Goal: Task Accomplishment & Management: Complete application form

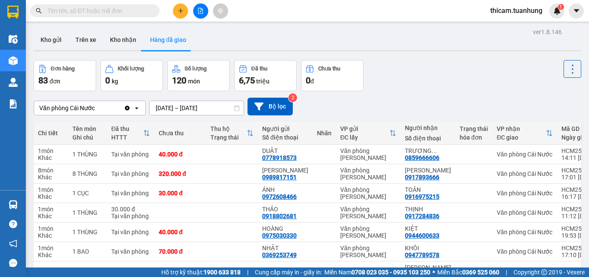
scroll to position [124, 0]
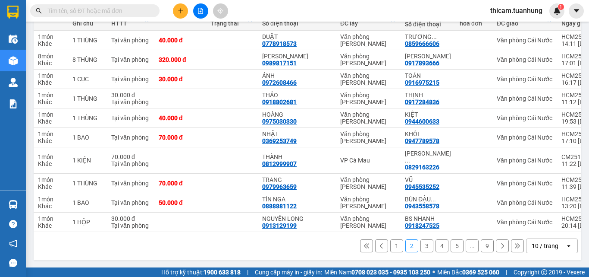
click at [180, 14] on button at bounding box center [180, 10] width 15 height 15
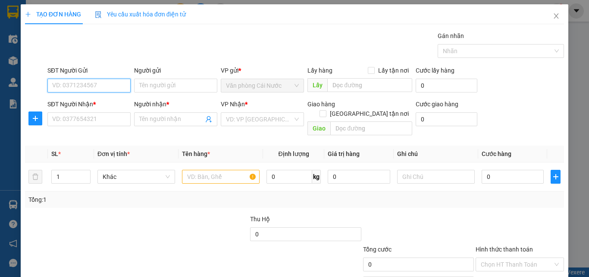
drag, startPoint x: 96, startPoint y: 87, endPoint x: 92, endPoint y: 75, distance: 12.1
click at [95, 87] on input "SĐT Người Gửi" at bounding box center [88, 86] width 83 height 14
type input "0941857994"
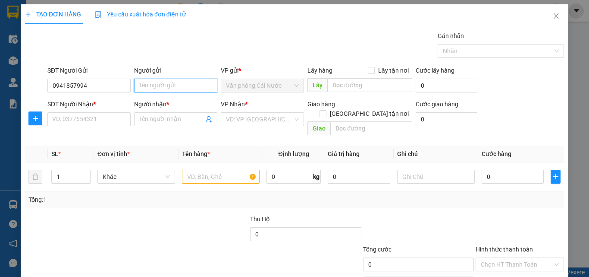
click at [145, 83] on input "Người gửi" at bounding box center [175, 86] width 83 height 14
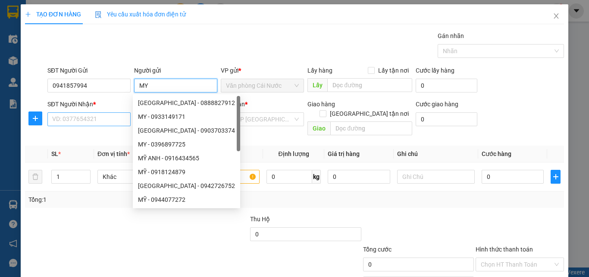
type input "MY"
click at [100, 119] on input "SĐT Người Nhận *" at bounding box center [88, 119] width 83 height 14
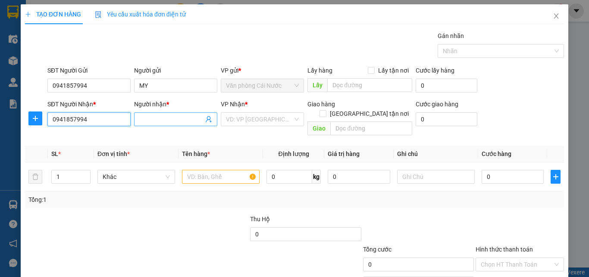
type input "0941857994"
click at [148, 113] on span at bounding box center [175, 119] width 83 height 14
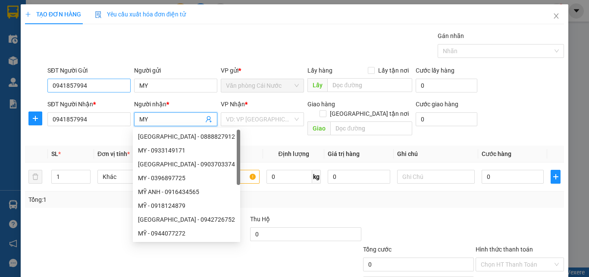
type input "MY"
click at [89, 86] on input "0941857994" at bounding box center [88, 86] width 83 height 14
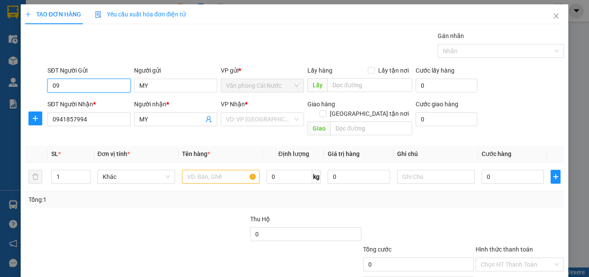
type input "0"
type input "0919657139"
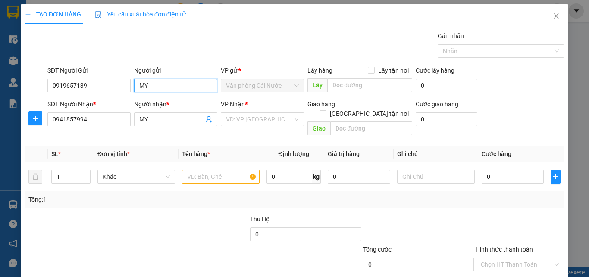
click at [168, 85] on input "MY" at bounding box center [175, 86] width 83 height 14
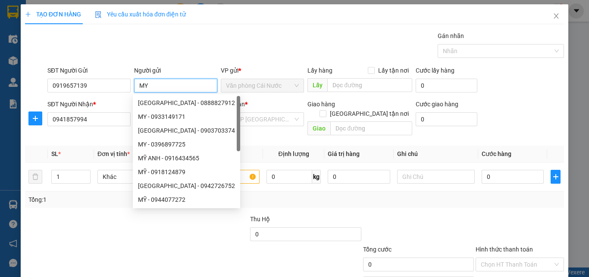
type input "M"
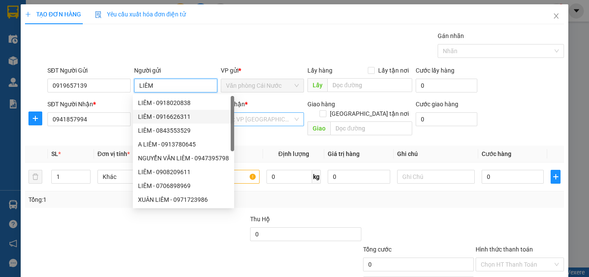
type input "LIÊM"
click at [255, 120] on input "search" at bounding box center [259, 119] width 67 height 13
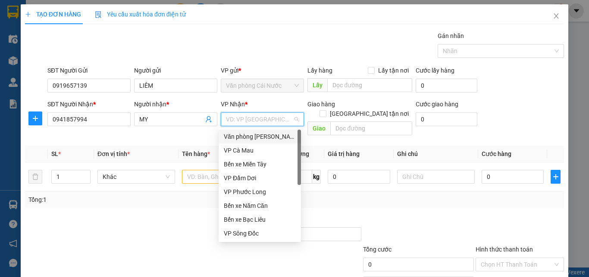
click at [249, 136] on div "Văn phòng [PERSON_NAME]" at bounding box center [260, 136] width 72 height 9
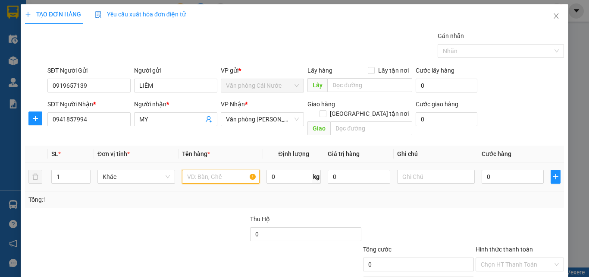
click at [205, 170] on input "text" at bounding box center [221, 177] width 78 height 14
type input "1 THÙNG"
click at [488, 170] on input "0" at bounding box center [513, 177] width 62 height 14
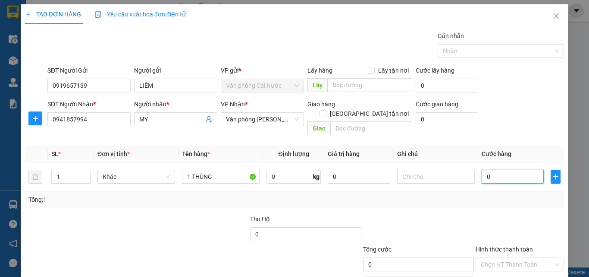
type input "6"
type input "60"
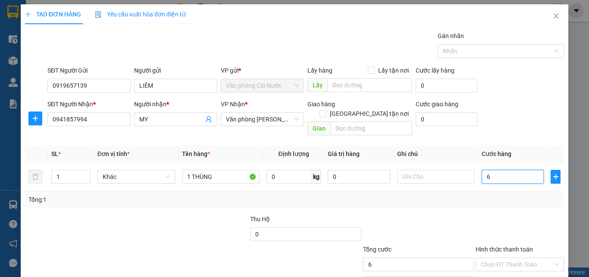
type input "60"
type input "60.000"
click at [492, 201] on div "Transit Pickup Surcharge Ids Transit Deliver Surcharge Ids Transit Deliver Surc…" at bounding box center [294, 171] width 539 height 281
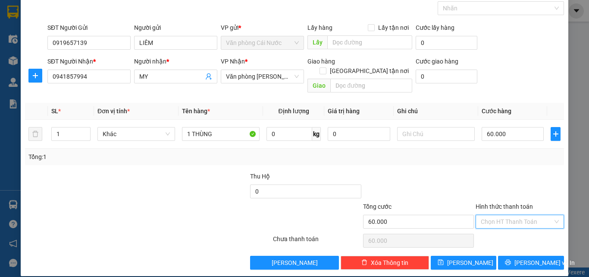
click at [503, 215] on input "Hình thức thanh toán" at bounding box center [517, 221] width 72 height 13
click at [505, 229] on div "Tại văn phòng" at bounding box center [514, 228] width 77 height 9
type input "0"
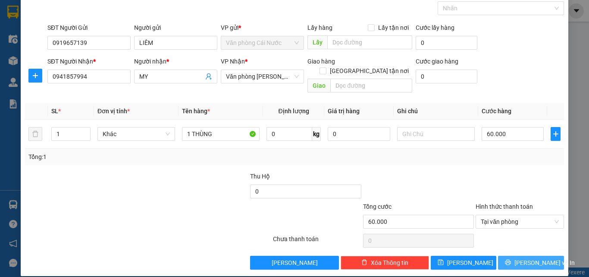
click at [532, 258] on span "[PERSON_NAME] và In" at bounding box center [545, 262] width 60 height 9
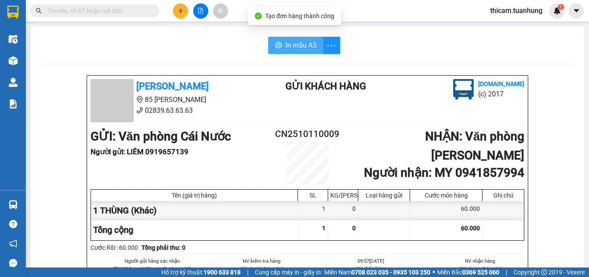
click at [293, 47] on span "In mẫu A5" at bounding box center [301, 45] width 31 height 11
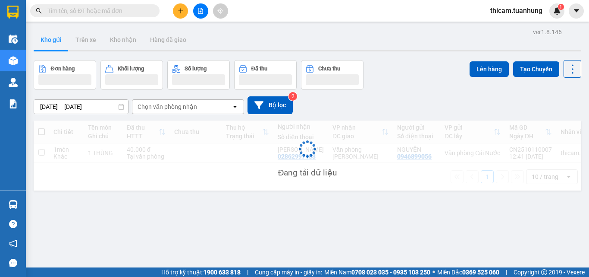
click at [180, 13] on icon "plus" at bounding box center [181, 11] width 6 height 6
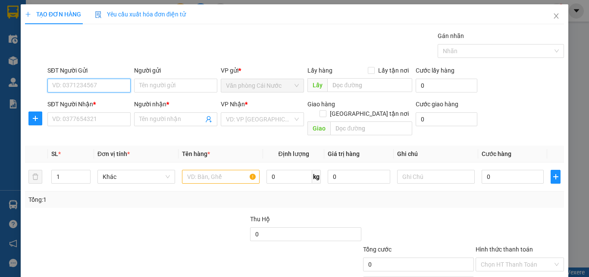
click at [102, 87] on input "SĐT Người Gửi" at bounding box center [88, 86] width 83 height 14
type input "0918346936"
click at [101, 101] on div "0918346936 - TUẤN" at bounding box center [88, 102] width 72 height 9
type input "TUẤN"
type input "0918346936"
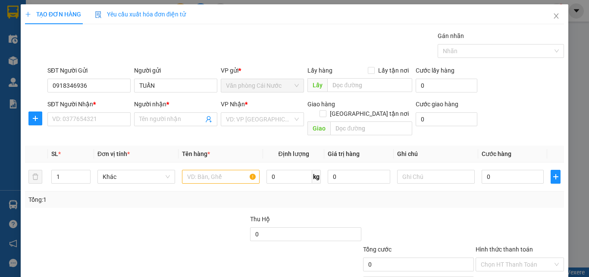
click at [101, 109] on div "SĐT Người Nhận *" at bounding box center [88, 105] width 83 height 13
click at [98, 122] on input "SĐT Người Nhận *" at bounding box center [88, 119] width 83 height 14
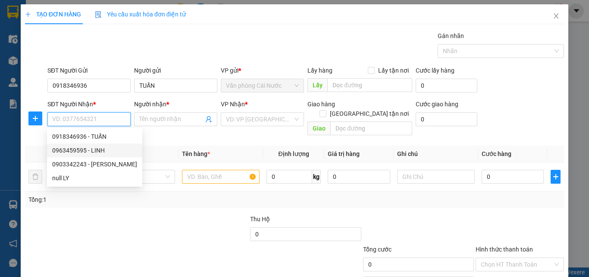
click at [89, 149] on div "0963459595 - LINH" at bounding box center [94, 149] width 85 height 9
type input "0963459595"
type input "LINH"
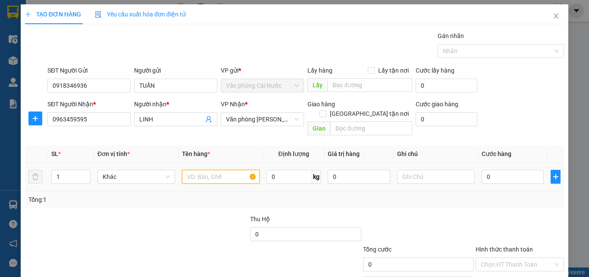
click at [211, 170] on input "text" at bounding box center [221, 177] width 78 height 14
type input "1 THÙNG"
click at [516, 170] on input "0" at bounding box center [513, 177] width 62 height 14
type input "5"
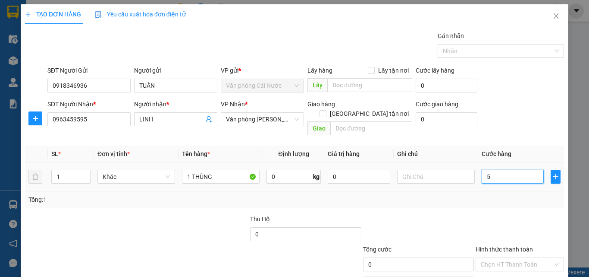
type input "5"
type input "50"
type input "50.000"
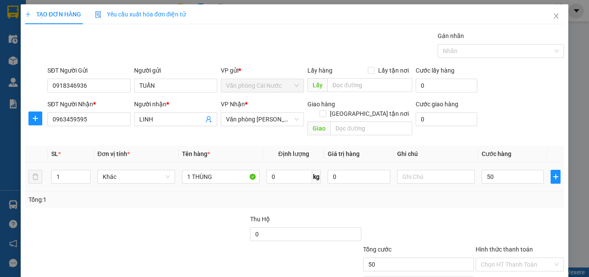
type input "50.000"
click at [509, 191] on div "Tổng: 1" at bounding box center [294, 199] width 539 height 16
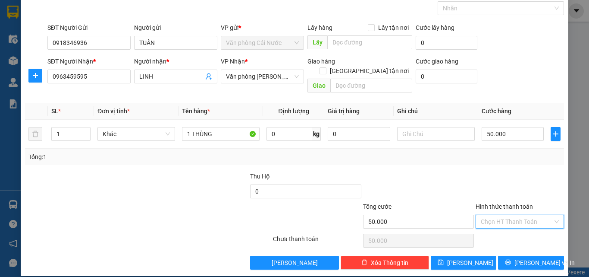
click at [501, 215] on input "Hình thức thanh toán" at bounding box center [517, 221] width 72 height 13
click at [502, 229] on div "Tại văn phòng" at bounding box center [514, 228] width 77 height 9
type input "0"
click at [529, 261] on div "TẠO ĐƠN HÀNG Yêu cầu xuất hóa đơn điện tử Transit Pickup Surcharge Ids Transit …" at bounding box center [295, 119] width 548 height 314
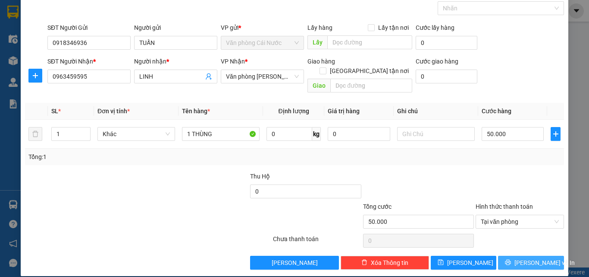
click at [527, 258] on span "[PERSON_NAME] và In" at bounding box center [545, 262] width 60 height 9
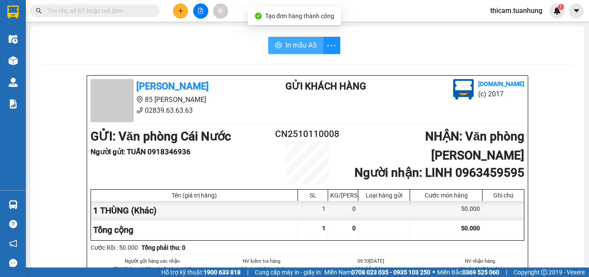
click at [300, 47] on span "In mẫu A5" at bounding box center [301, 45] width 31 height 11
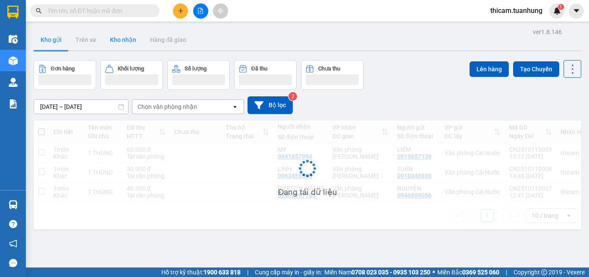
click at [118, 39] on button "Kho nhận" at bounding box center [123, 39] width 40 height 21
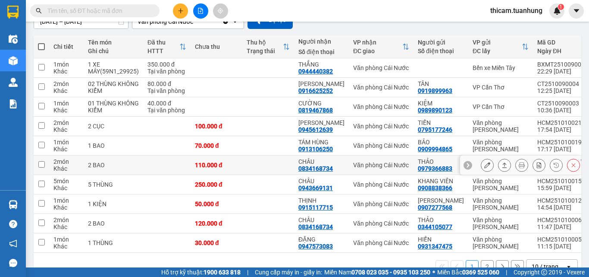
scroll to position [110, 0]
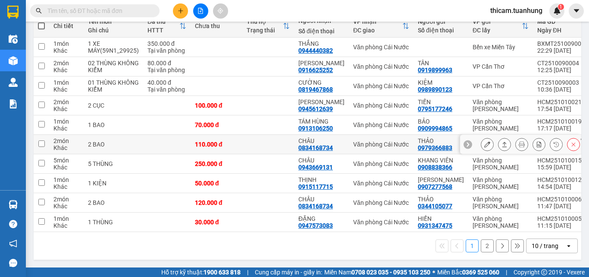
click at [502, 141] on icon at bounding box center [505, 144] width 6 height 6
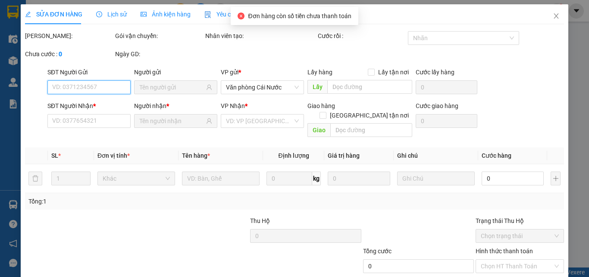
type input "0979366883"
type input "THẢO"
type input "0834168734"
type input "CHÂU"
type input "110.000"
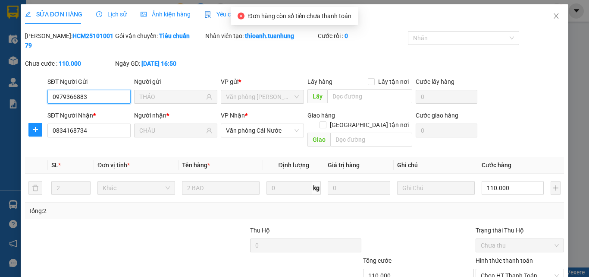
scroll to position [44, 0]
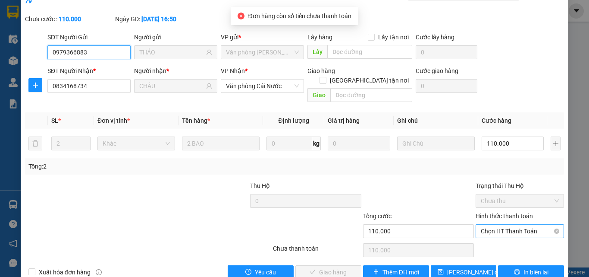
click at [503, 224] on span "Chọn HT Thanh Toán" at bounding box center [520, 230] width 78 height 13
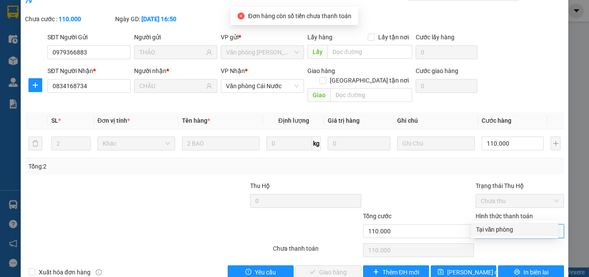
click at [502, 228] on div "Tại văn phòng" at bounding box center [514, 228] width 77 height 9
type input "0"
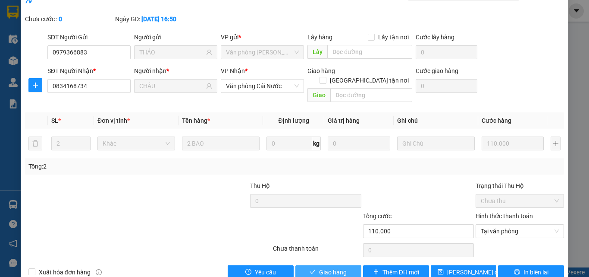
click at [330, 261] on span "Giao hàng" at bounding box center [333, 271] width 28 height 9
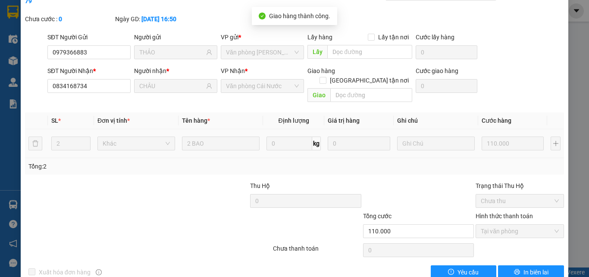
scroll to position [0, 0]
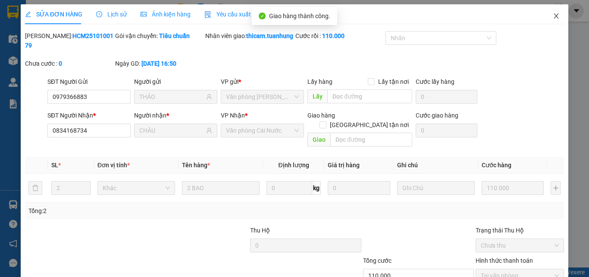
click at [546, 16] on span "Close" at bounding box center [556, 16] width 24 height 24
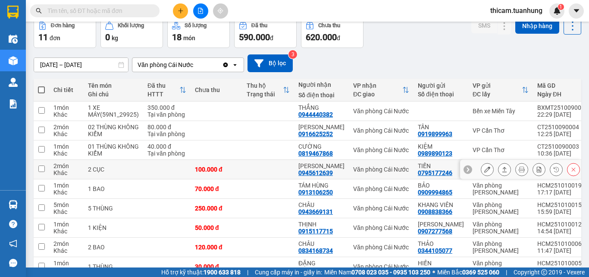
scroll to position [110, 0]
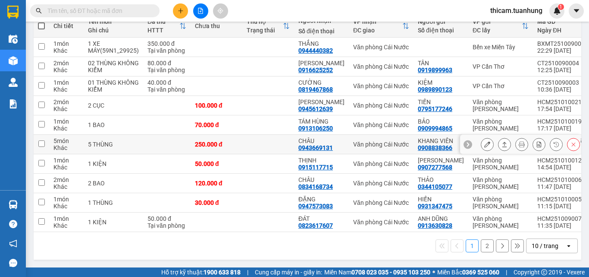
click at [503, 142] on icon at bounding box center [505, 144] width 5 height 5
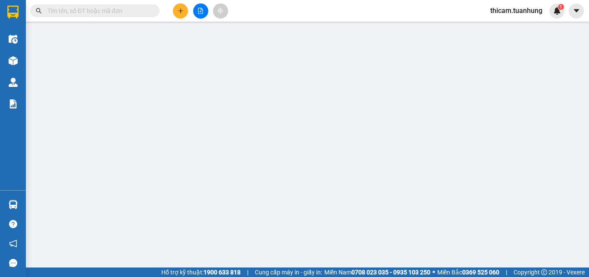
type input "0908838366"
type input "KHANG VIÊN"
type input "0943669131"
type input "CHÂU"
type input "250.000"
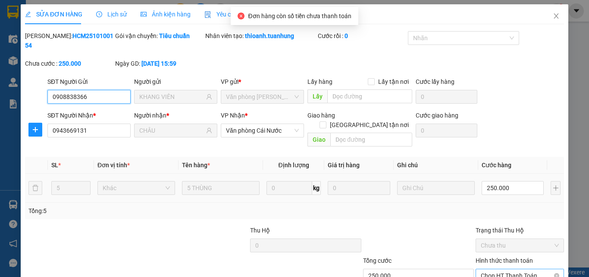
scroll to position [44, 0]
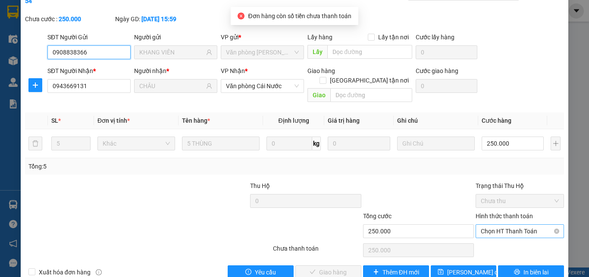
click at [521, 224] on span "Chọn HT Thanh Toán" at bounding box center [520, 230] width 78 height 13
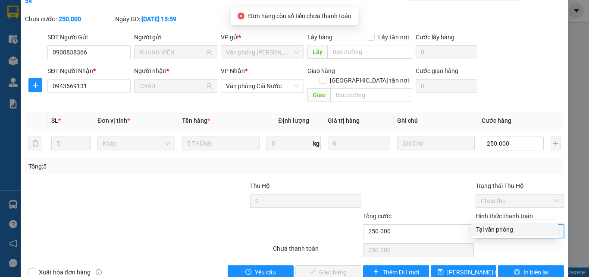
click at [518, 226] on div "Tại văn phòng" at bounding box center [514, 228] width 77 height 9
type input "0"
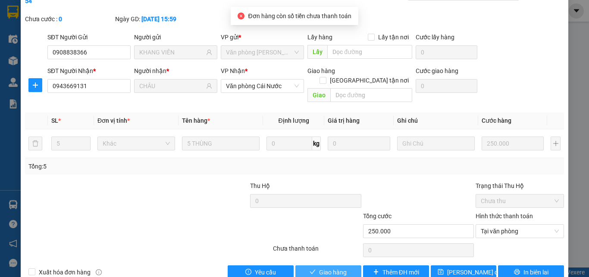
click at [330, 261] on span "Giao hàng" at bounding box center [333, 271] width 28 height 9
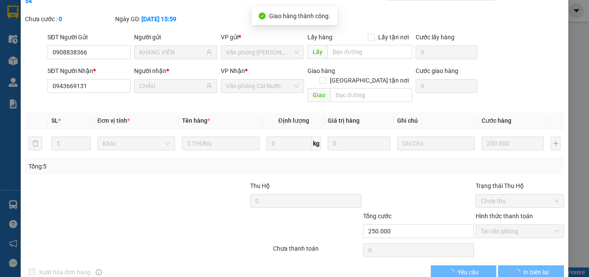
scroll to position [0, 0]
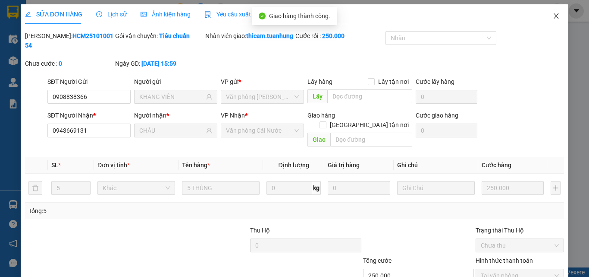
click at [553, 16] on icon "close" at bounding box center [556, 16] width 7 height 7
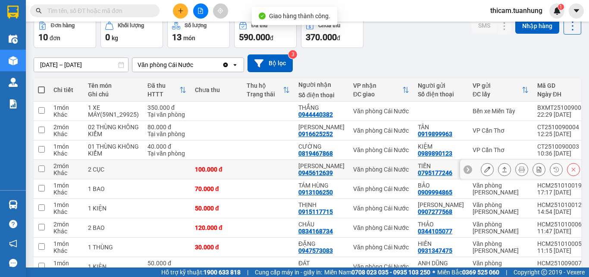
scroll to position [110, 0]
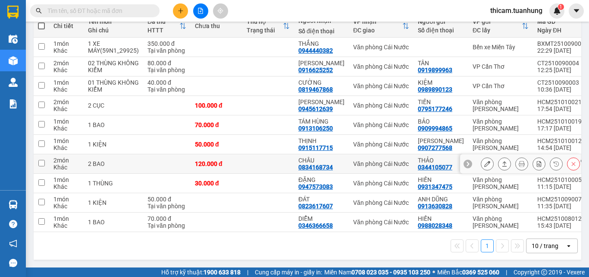
click at [503, 161] on icon at bounding box center [505, 163] width 5 height 5
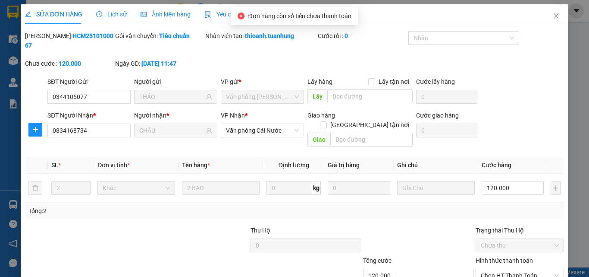
type input "0344105077"
type input "THẢO"
type input "0834168734"
type input "CHÂU"
type input "120.000"
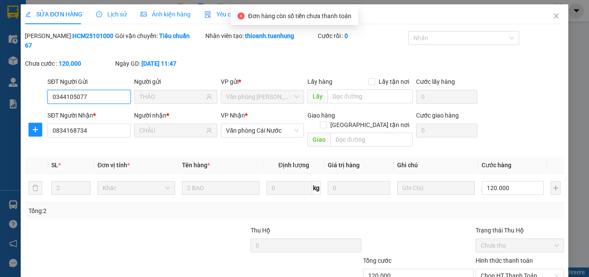
scroll to position [44, 0]
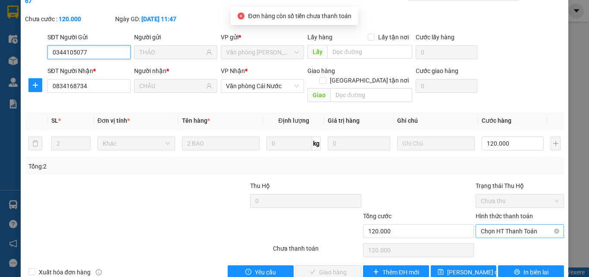
click at [503, 224] on span "Chọn HT Thanh Toán" at bounding box center [520, 230] width 78 height 13
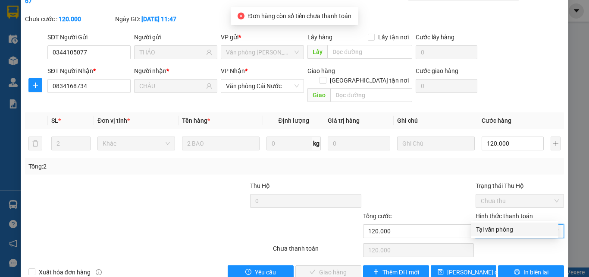
click at [498, 230] on div "Tại văn phòng" at bounding box center [514, 228] width 77 height 9
type input "0"
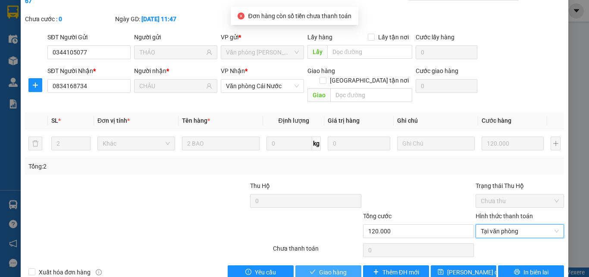
click at [330, 261] on span "Giao hàng" at bounding box center [333, 271] width 28 height 9
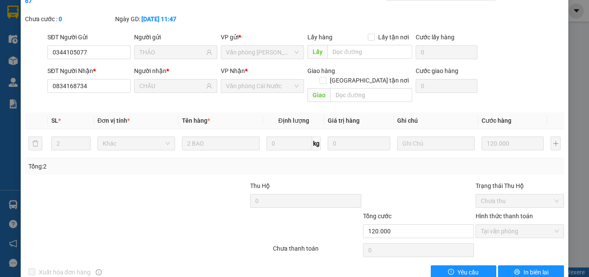
scroll to position [0, 0]
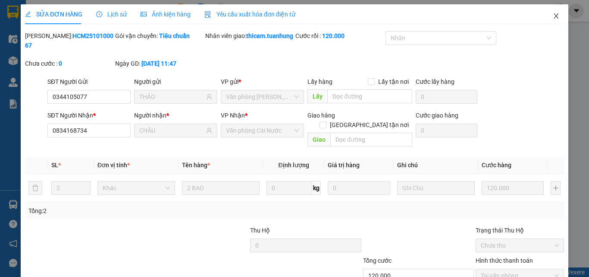
click at [553, 16] on icon "close" at bounding box center [556, 16] width 7 height 7
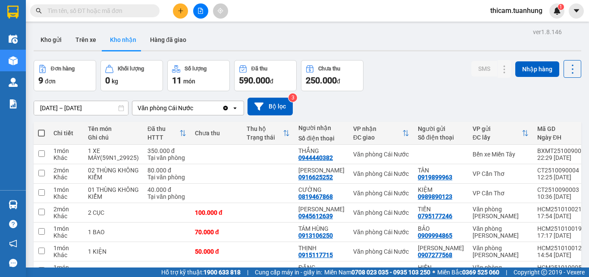
click at [186, 9] on button at bounding box center [180, 10] width 15 height 15
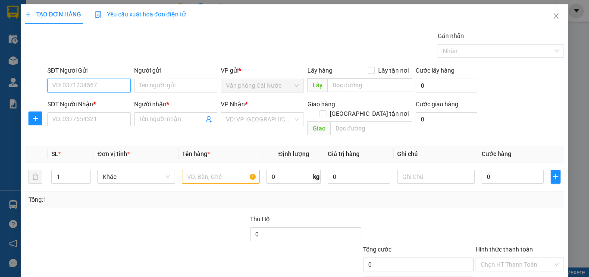
click at [100, 85] on input "SĐT Người Gửi" at bounding box center [88, 86] width 83 height 14
type input "0833083990"
click at [86, 102] on div "0833083990 - TOÀN" at bounding box center [88, 102] width 72 height 9
type input "TOÀN"
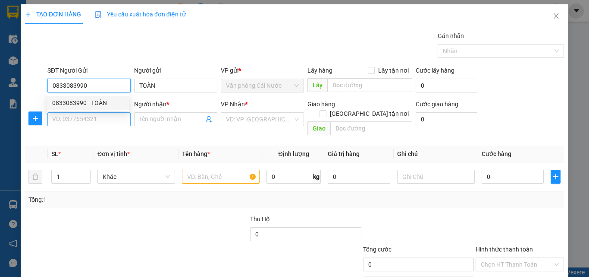
type input "0833083990"
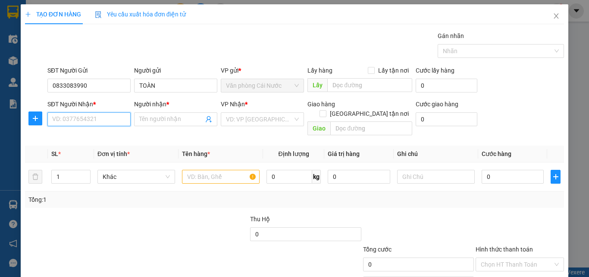
click at [99, 120] on input "SĐT Người Nhận *" at bounding box center [88, 119] width 83 height 14
click at [101, 149] on div "0942491862 - NHÂN" at bounding box center [88, 149] width 72 height 9
type input "0942491862"
type input "NHÂN"
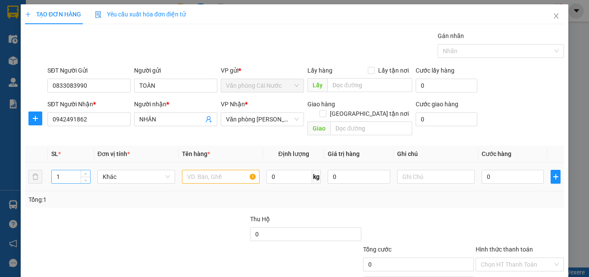
click at [73, 170] on input "1" at bounding box center [71, 176] width 38 height 13
type input "2"
click at [217, 170] on input "text" at bounding box center [221, 177] width 78 height 14
type input "1 THÙNG 1 TÚI"
click at [497, 170] on input "0" at bounding box center [513, 177] width 62 height 14
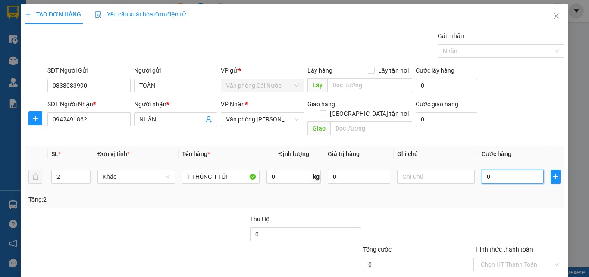
type input "7"
type input "70"
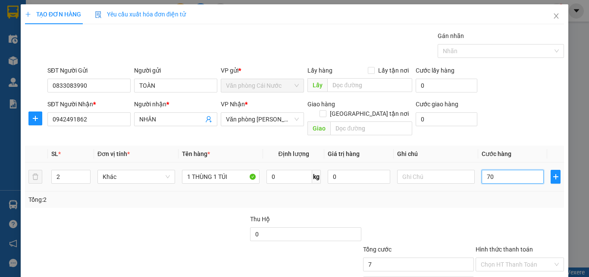
type input "70"
click at [408, 214] on div at bounding box center [418, 229] width 113 height 30
type input "70.000"
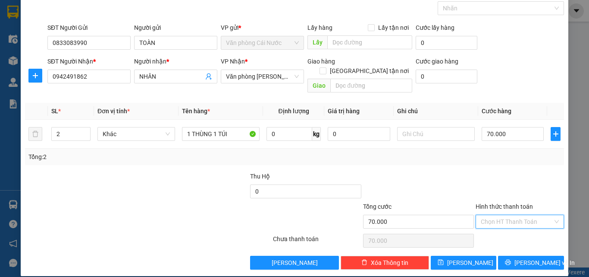
click at [502, 215] on input "Hình thức thanh toán" at bounding box center [517, 221] width 72 height 13
click at [513, 225] on div "Tại văn phòng" at bounding box center [514, 228] width 77 height 9
type input "0"
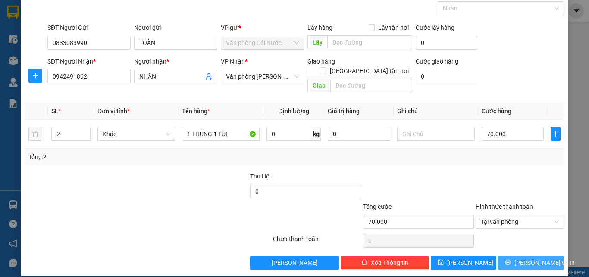
drag, startPoint x: 524, startPoint y: 251, endPoint x: 503, endPoint y: 221, distance: 36.6
click at [522, 258] on span "[PERSON_NAME] và In" at bounding box center [545, 262] width 60 height 9
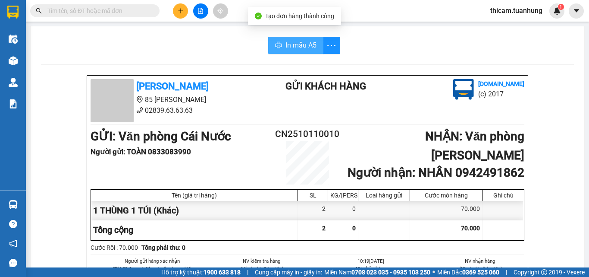
click at [295, 48] on span "In mẫu A5" at bounding box center [301, 45] width 31 height 11
click at [314, 47] on button "In mẫu A5" at bounding box center [295, 45] width 55 height 17
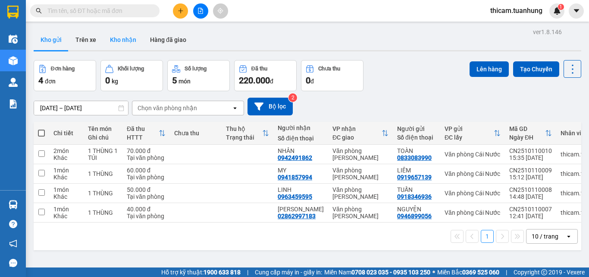
click at [120, 37] on button "Kho nhận" at bounding box center [123, 39] width 40 height 21
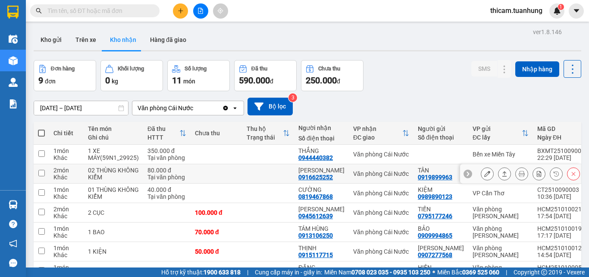
scroll to position [86, 0]
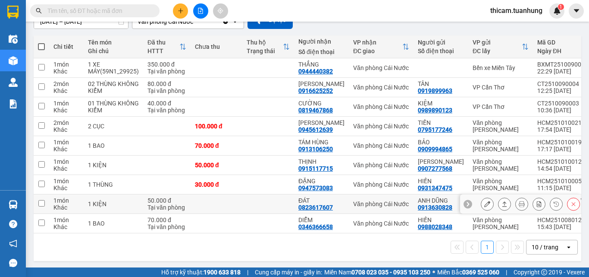
click at [499, 204] on button at bounding box center [505, 203] width 12 height 15
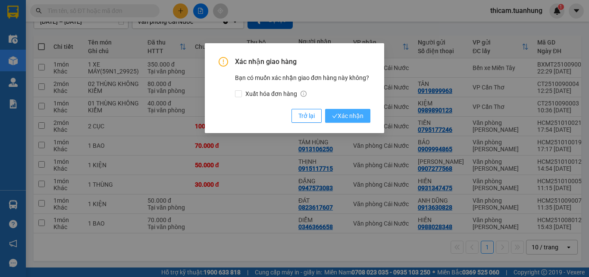
drag, startPoint x: 336, startPoint y: 114, endPoint x: 335, endPoint y: 108, distance: 6.5
click at [335, 109] on button "Xác nhận" at bounding box center [347, 116] width 45 height 14
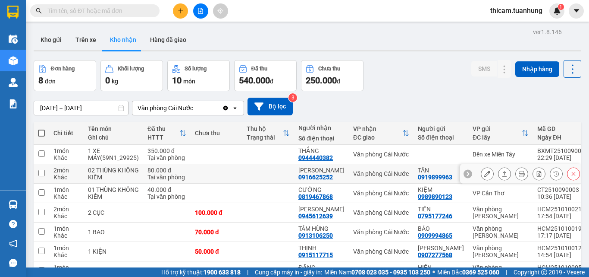
scroll to position [43, 0]
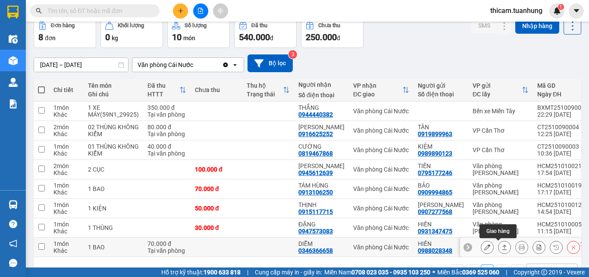
click at [502, 249] on icon at bounding box center [505, 247] width 6 height 6
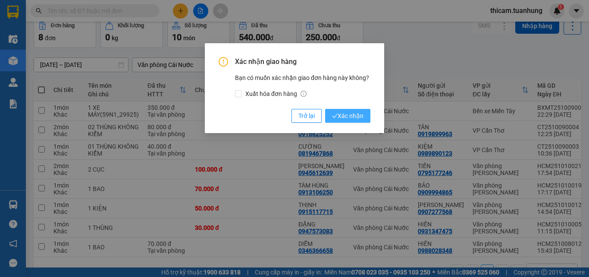
click at [344, 119] on span "Xác nhận" at bounding box center [347, 115] width 31 height 9
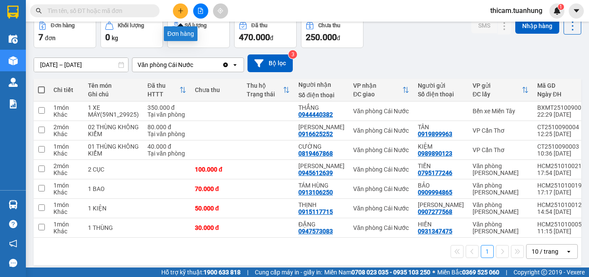
click at [179, 10] on icon "plus" at bounding box center [181, 11] width 6 height 6
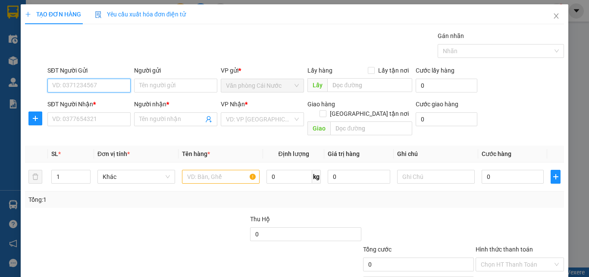
click at [108, 86] on input "SĐT Người Gửi" at bounding box center [88, 86] width 83 height 14
click at [107, 86] on input "SĐT Người Gửi" at bounding box center [88, 86] width 83 height 14
type input "0916890580"
click at [109, 100] on div "0916890580 - [PERSON_NAME]" at bounding box center [94, 102] width 85 height 9
type input "[PERSON_NAME]"
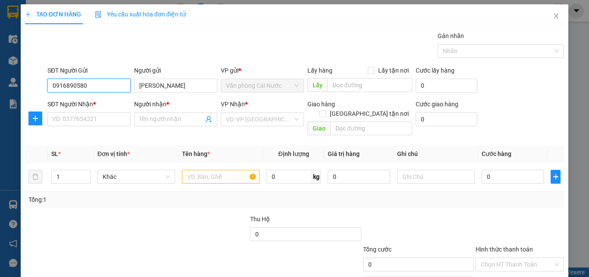
type input "0916890580"
click at [96, 126] on div "SĐT Người Nhận * VD: 0377654321" at bounding box center [88, 114] width 83 height 30
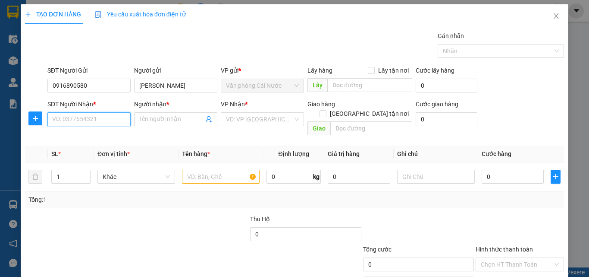
click at [94, 117] on input "SĐT Người Nhận *" at bounding box center [88, 119] width 83 height 14
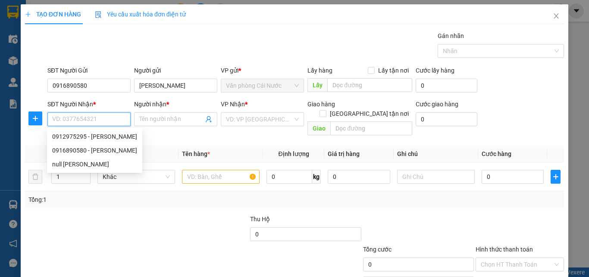
click at [94, 117] on input "SĐT Người Nhận *" at bounding box center [88, 119] width 83 height 14
type input "0912975295"
click at [108, 134] on div "0912975295 - [PERSON_NAME]" at bounding box center [94, 136] width 85 height 9
type input "[PERSON_NAME]"
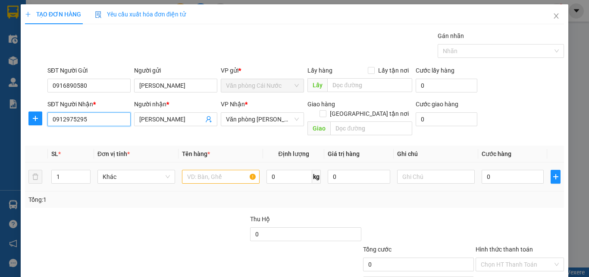
type input "0912975295"
click at [204, 170] on input "text" at bounding box center [221, 177] width 78 height 14
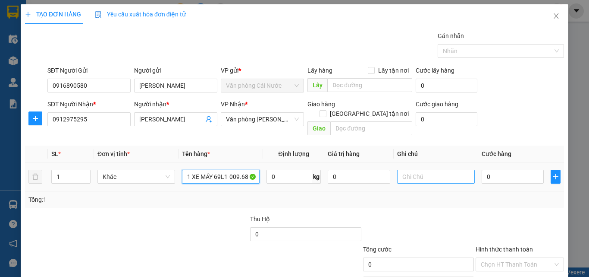
type input "1 XE MÁY 69L1-009.68"
click at [446, 170] on input "text" at bounding box center [436, 177] width 78 height 14
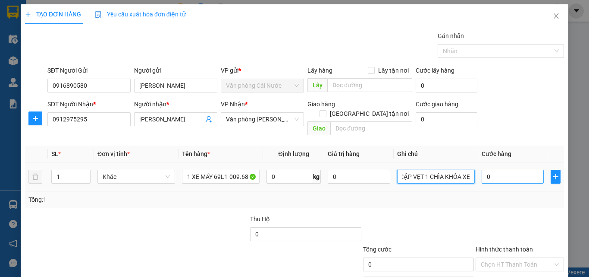
type input "1 CẶP VẸT 1 CHÌA KHÓA XE"
click at [507, 170] on input "0" at bounding box center [513, 177] width 62 height 14
type input "3"
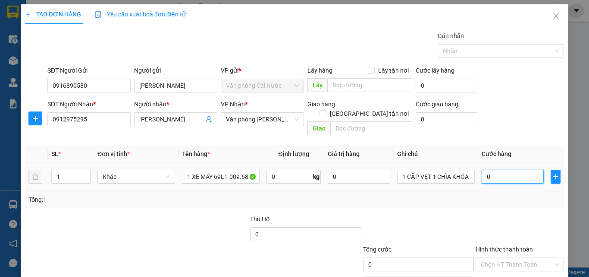
type input "3"
type input "30"
type input "300"
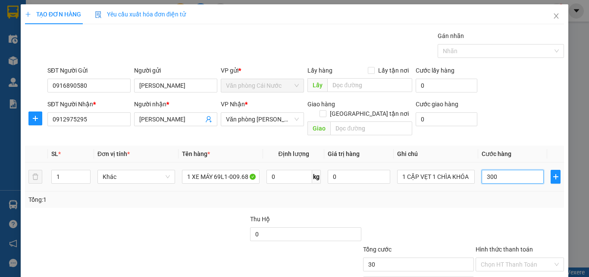
type input "300"
type input "300.000"
click at [506, 195] on div "Tổng: 1" at bounding box center [294, 199] width 532 height 9
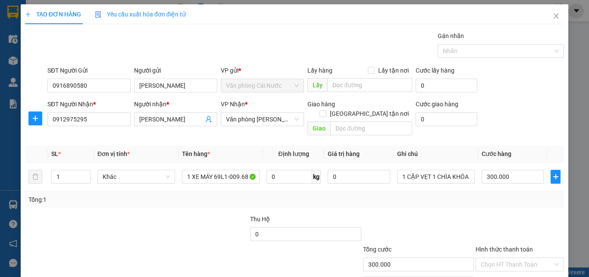
scroll to position [43, 0]
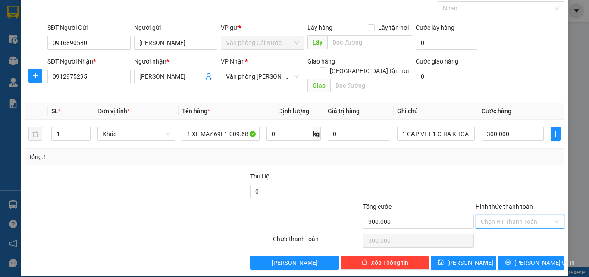
click at [506, 215] on input "Hình thức thanh toán" at bounding box center [517, 221] width 72 height 13
click at [506, 230] on div "Tại văn phòng" at bounding box center [514, 228] width 77 height 9
type input "0"
click at [527, 258] on span "Lưu và In" at bounding box center [545, 262] width 60 height 9
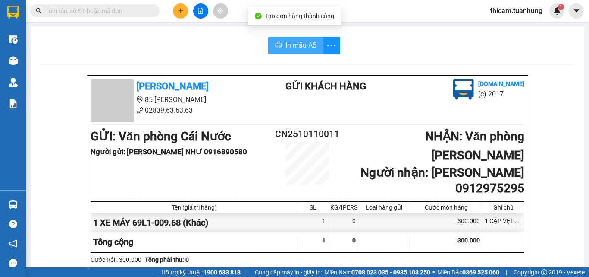
click at [290, 49] on span "In mẫu A5" at bounding box center [301, 45] width 31 height 11
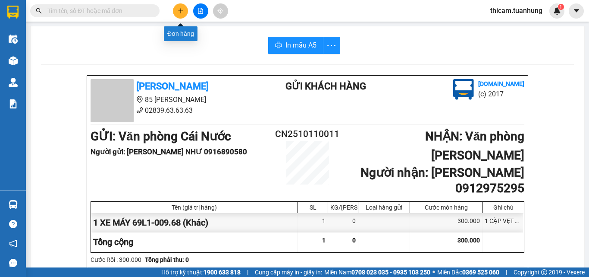
click at [180, 11] on icon "plus" at bounding box center [180, 10] width 5 height 0
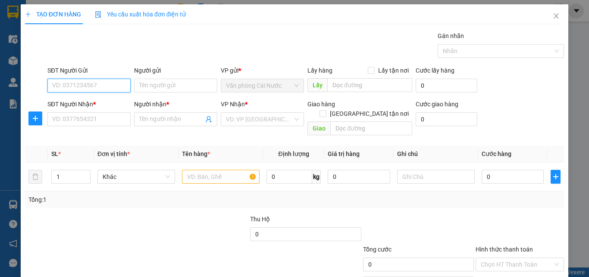
click at [95, 85] on input "SĐT Người Gửi" at bounding box center [88, 86] width 83 height 14
click at [73, 84] on input "0" at bounding box center [88, 86] width 83 height 14
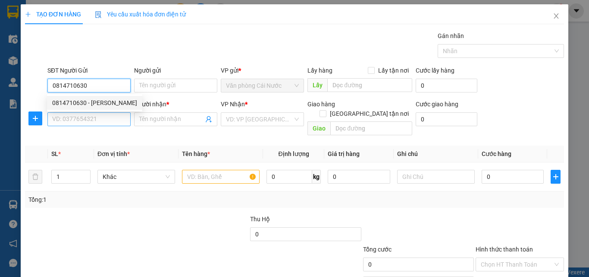
type input "0814710630"
click at [80, 119] on input "SĐT Người Nhận *" at bounding box center [88, 119] width 83 height 14
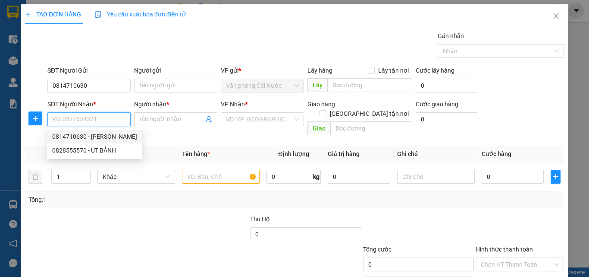
click at [91, 135] on div "0814710630 - THÙY LINH" at bounding box center [94, 136] width 85 height 9
type input "0814710630"
type input "[PERSON_NAME]"
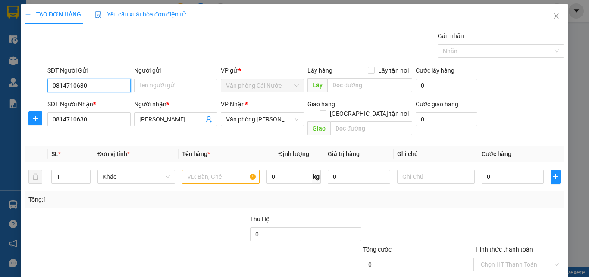
click at [93, 82] on input "0814710630" at bounding box center [88, 86] width 83 height 14
type input "0"
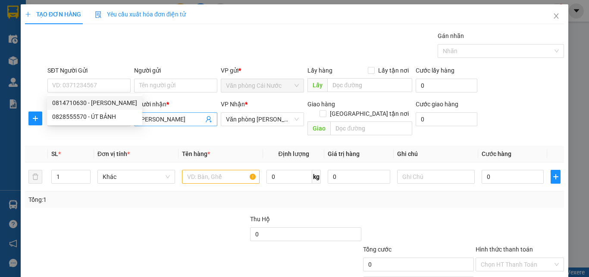
click at [171, 119] on input "[PERSON_NAME]" at bounding box center [171, 118] width 64 height 9
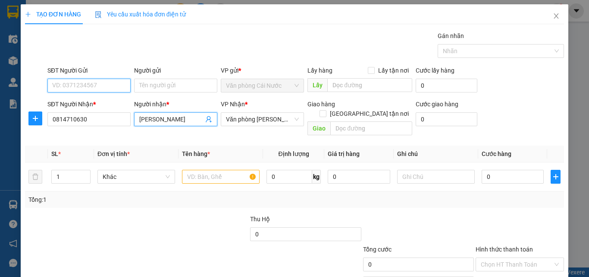
click at [71, 84] on input "SĐT Người Gửi" at bounding box center [88, 86] width 83 height 14
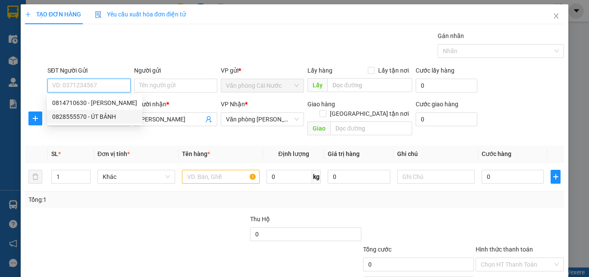
click at [100, 113] on div "0828555570 - ÚT BẢNH" at bounding box center [94, 116] width 85 height 9
type input "0828555570"
type input "ÚT BẢNH"
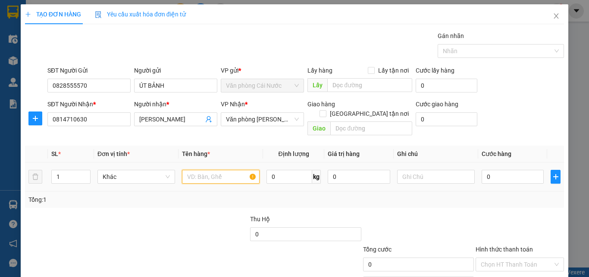
click at [203, 171] on input "text" at bounding box center [221, 177] width 78 height 14
type input "1 THÙNG ĐỎ"
click at [502, 175] on div "0" at bounding box center [513, 176] width 62 height 17
click at [506, 170] on input "0" at bounding box center [513, 177] width 62 height 14
type input "4"
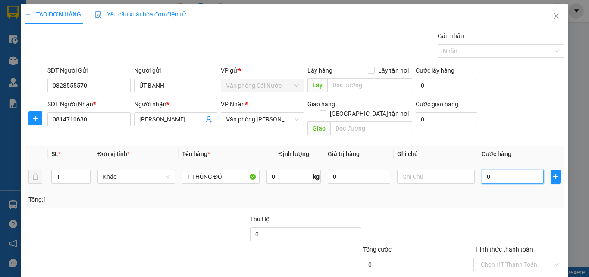
type input "4"
type input "40"
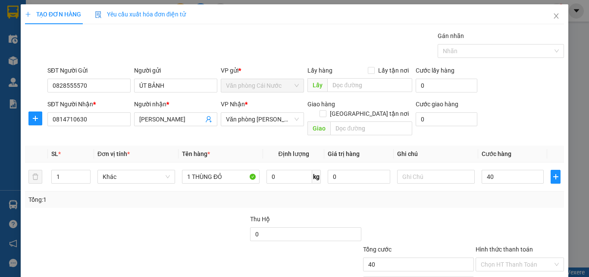
type input "40.000"
click at [493, 204] on div "Transit Pickup Surcharge Ids Transit Deliver Surcharge Ids Transit Deliver Surc…" at bounding box center [294, 171] width 539 height 281
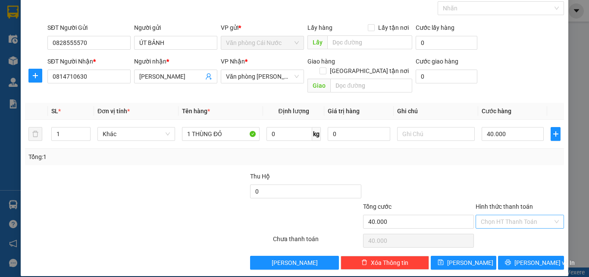
click at [513, 215] on input "Hình thức thanh toán" at bounding box center [517, 221] width 72 height 13
click at [506, 229] on div "Tại văn phòng" at bounding box center [514, 228] width 77 height 9
type input "0"
click at [525, 258] on span "[PERSON_NAME] và In" at bounding box center [545, 262] width 60 height 9
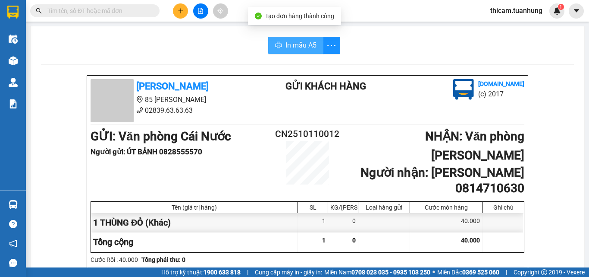
click at [293, 50] on span "In mẫu A5" at bounding box center [301, 45] width 31 height 11
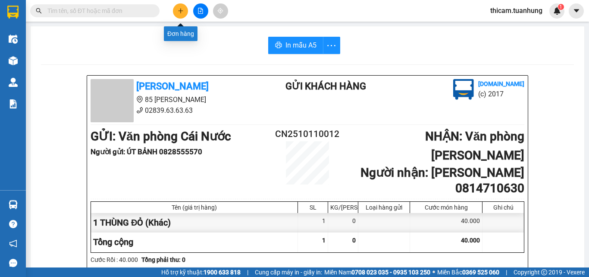
click at [175, 10] on button at bounding box center [180, 10] width 15 height 15
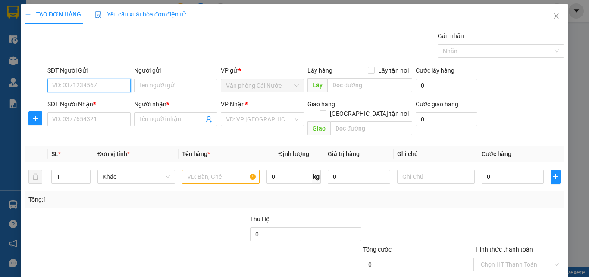
click at [104, 86] on input "SĐT Người Gửi" at bounding box center [88, 86] width 83 height 14
type input "0913430629"
click at [97, 99] on div "0913430629 - ĐÚNG" at bounding box center [88, 102] width 72 height 9
type input "ĐÚNG"
type input "0913430629"
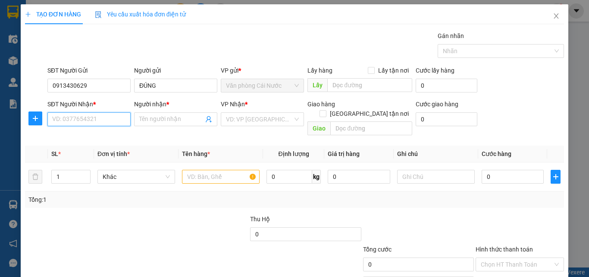
click at [84, 120] on input "SĐT Người Nhận *" at bounding box center [88, 119] width 83 height 14
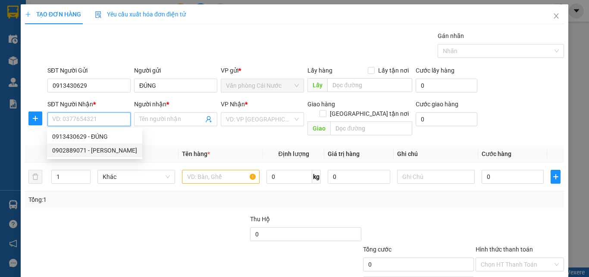
click at [88, 151] on div "0902889071 - DINH" at bounding box center [94, 149] width 85 height 9
type input "0902889071"
type input "DINH"
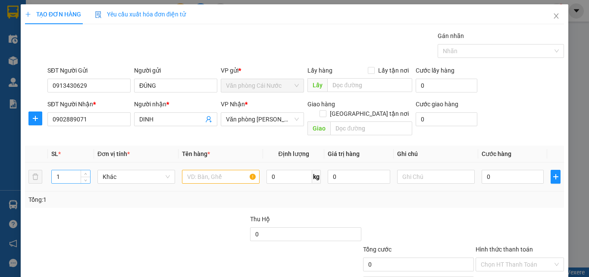
click at [72, 170] on input "1" at bounding box center [71, 176] width 38 height 13
type input "2"
click at [211, 170] on input "text" at bounding box center [221, 177] width 78 height 14
type input "2 THÙNG"
click at [498, 170] on input "0" at bounding box center [513, 177] width 62 height 14
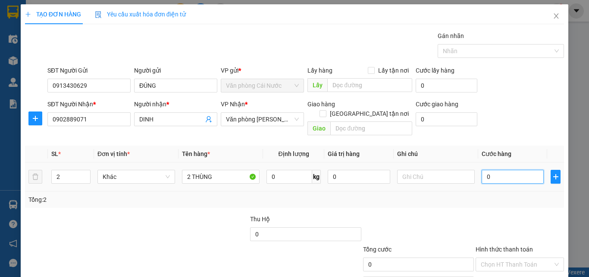
type input "7"
type input "70"
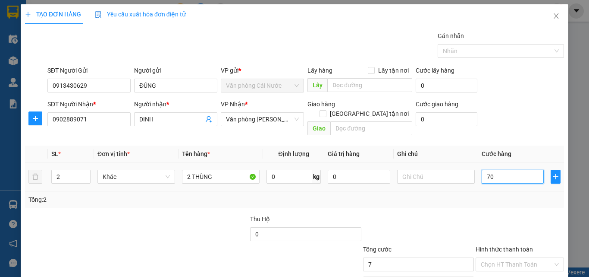
type input "70"
type input "70.000"
click at [510, 220] on div at bounding box center [520, 229] width 90 height 30
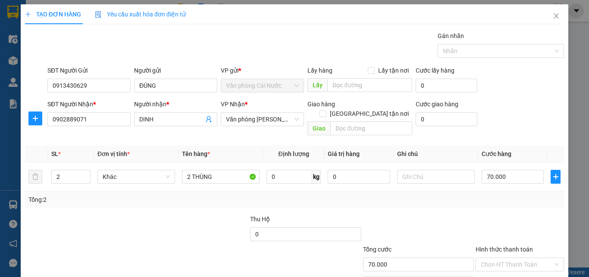
scroll to position [43, 0]
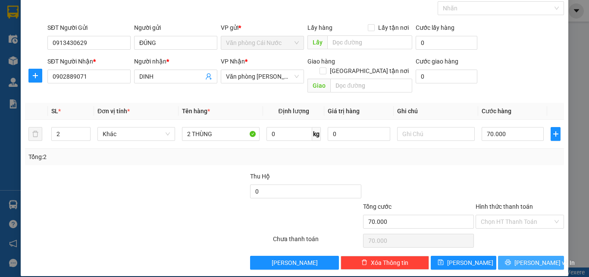
click at [525, 258] on span "Lưu và In" at bounding box center [545, 262] width 60 height 9
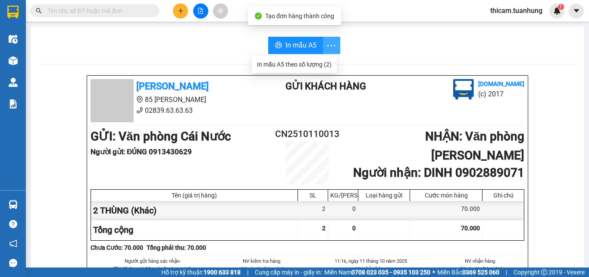
click at [330, 40] on icon "more" at bounding box center [331, 45] width 11 height 11
click at [300, 67] on div "In mẫu A5 theo số lượng (2)" at bounding box center [294, 64] width 75 height 9
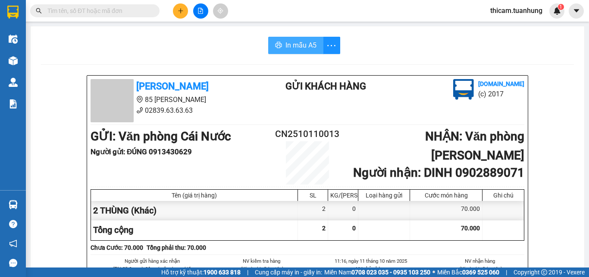
click at [295, 43] on span "In mẫu A5" at bounding box center [301, 45] width 31 height 11
click at [139, 11] on input "text" at bounding box center [98, 10] width 102 height 9
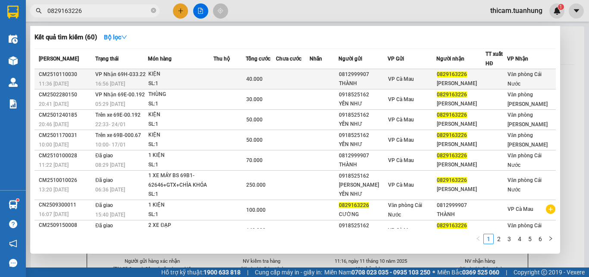
type input "0829163226"
click at [154, 85] on div "SL: 1" at bounding box center [180, 83] width 65 height 9
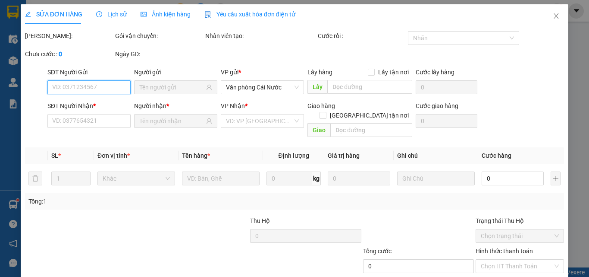
type input "0812999907"
type input "THÀNH"
type input "0829163226"
type input "ĐẶNG TẤN CƯỜNG"
type input "40.000"
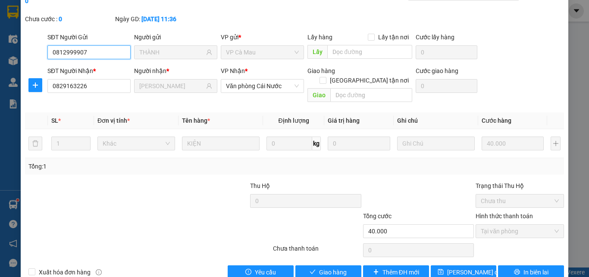
scroll to position [54, 0]
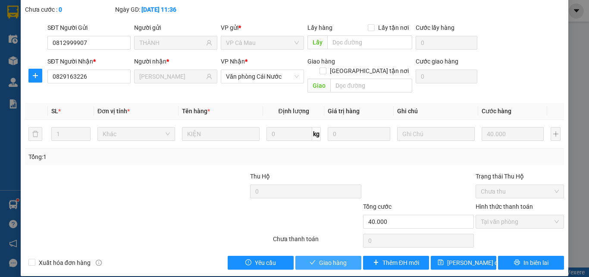
click at [340, 258] on span "Giao hàng" at bounding box center [333, 262] width 28 height 9
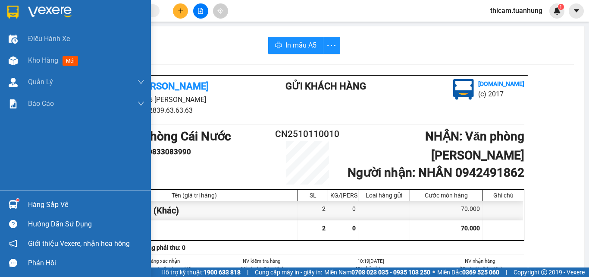
click at [56, 199] on div "Hàng sắp về" at bounding box center [86, 204] width 116 height 13
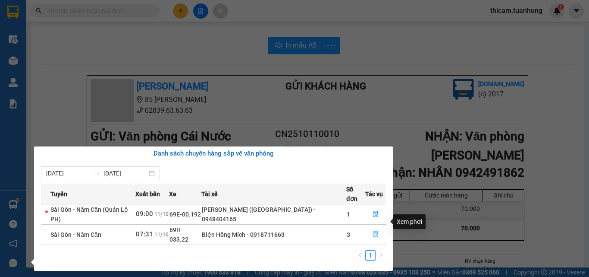
click at [369, 227] on button "button" at bounding box center [376, 234] width 20 height 14
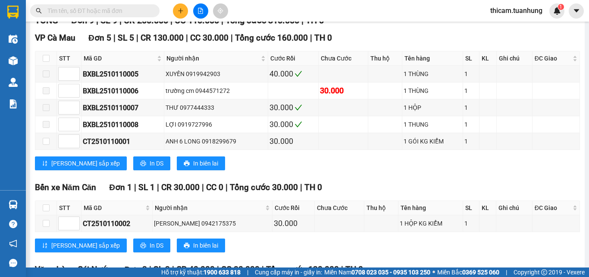
scroll to position [264, 0]
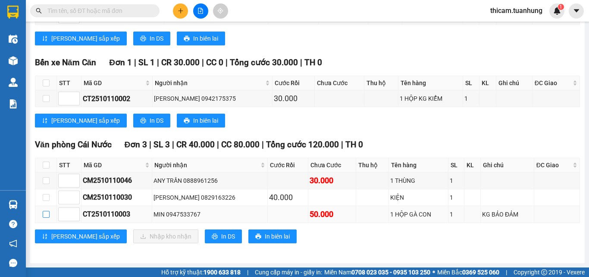
click at [48, 214] on input "checkbox" at bounding box center [46, 214] width 7 height 7
checkbox input "true"
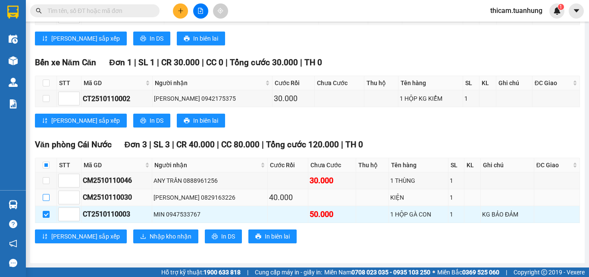
click at [48, 199] on input "checkbox" at bounding box center [46, 197] width 7 height 7
checkbox input "true"
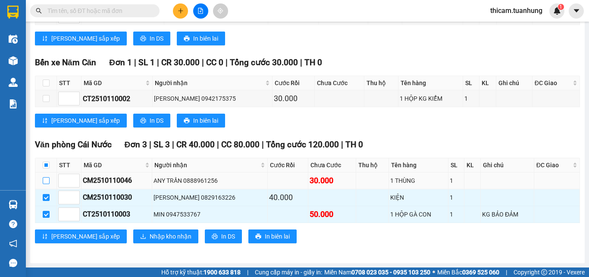
click at [44, 182] on input "checkbox" at bounding box center [46, 180] width 7 height 7
checkbox input "true"
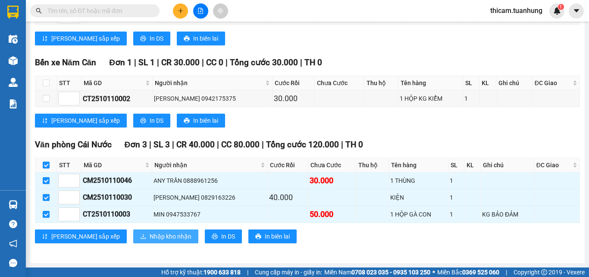
click at [150, 236] on span "Nhập kho nhận" at bounding box center [171, 235] width 42 height 9
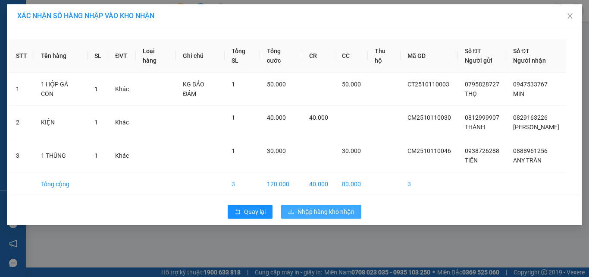
click at [317, 218] on button "Nhập hàng kho nhận" at bounding box center [321, 211] width 80 height 14
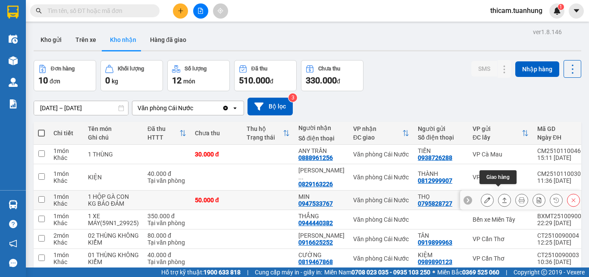
click at [502, 197] on icon at bounding box center [505, 200] width 6 height 6
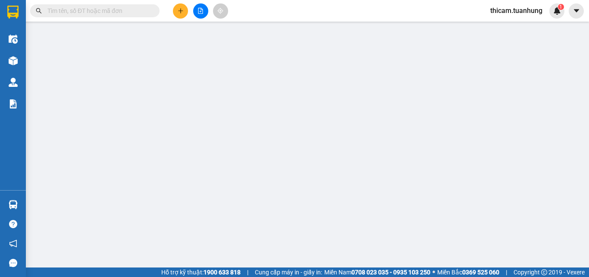
type input "0795828727"
type input "THỌ"
type input "0947533767"
type input "MIN"
type input "50.000"
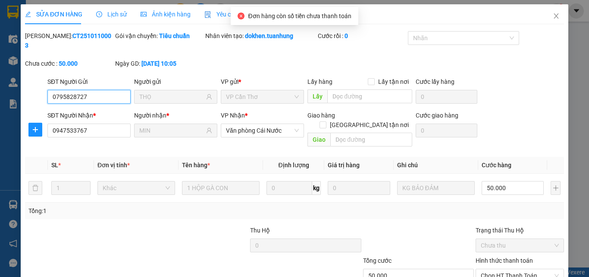
scroll to position [44, 0]
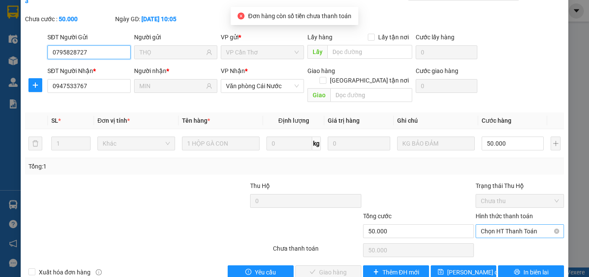
click at [496, 224] on span "Chọn HT Thanh Toán" at bounding box center [520, 230] width 78 height 13
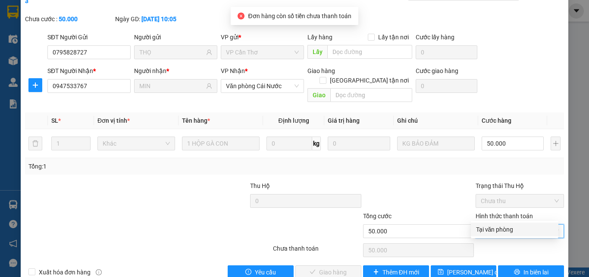
click at [493, 230] on div "Tại văn phòng" at bounding box center [514, 228] width 77 height 9
type input "0"
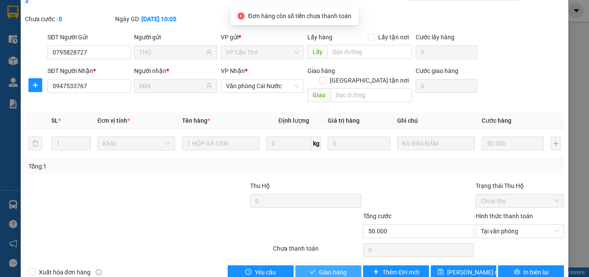
click at [333, 267] on span "Giao hàng" at bounding box center [333, 271] width 28 height 9
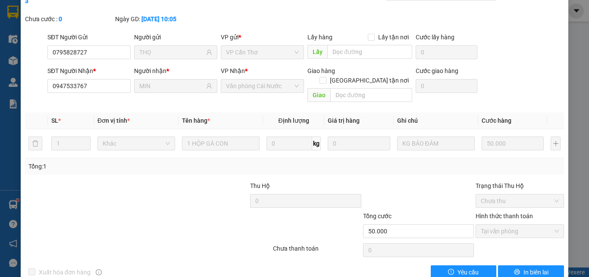
click at [332, 252] on div "Total Paid Fee 50.000 Total UnPaid Fee 0 Cash Collection Total Fee Mã ĐH: CT251…" at bounding box center [294, 133] width 539 height 292
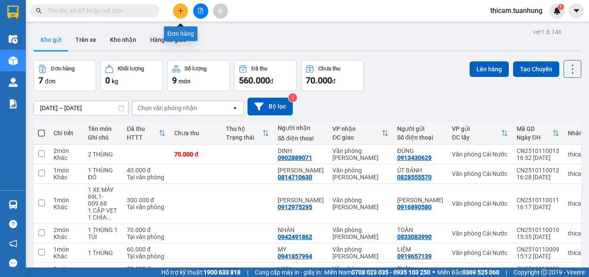
click at [176, 12] on button at bounding box center [180, 10] width 15 height 15
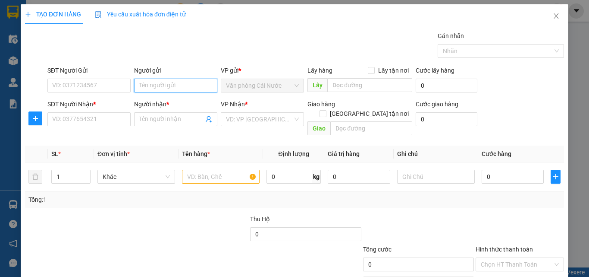
click at [164, 89] on input "Người gửi" at bounding box center [175, 86] width 83 height 14
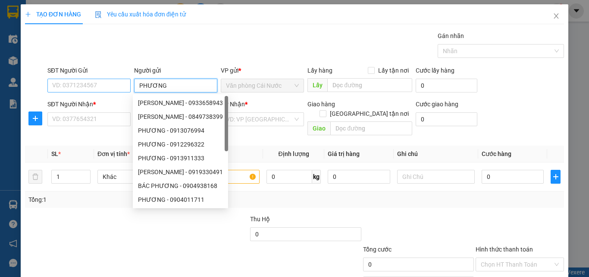
type input "PHƯƠNG"
click at [123, 84] on input "SĐT Người Gửi" at bounding box center [88, 86] width 83 height 14
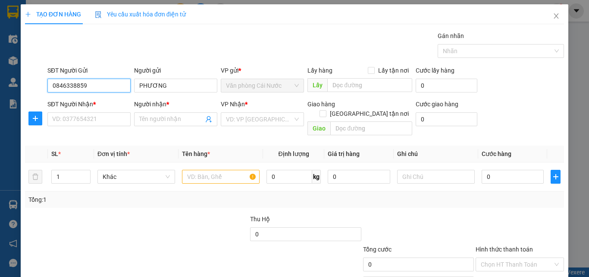
type input "0846338859"
click at [83, 126] on div "SĐT Người Nhận * VD: 0377654321" at bounding box center [88, 114] width 83 height 30
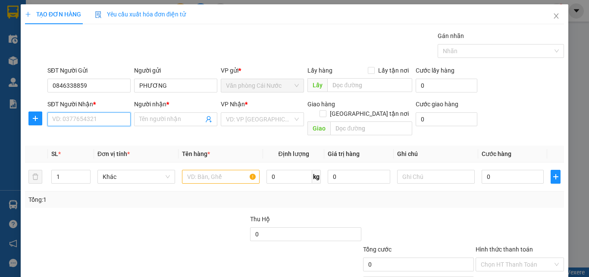
click at [87, 119] on input "SĐT Người Nhận *" at bounding box center [88, 119] width 83 height 14
type input "9"
type input "0915906130"
click at [159, 116] on input "Người nhận *" at bounding box center [171, 118] width 64 height 9
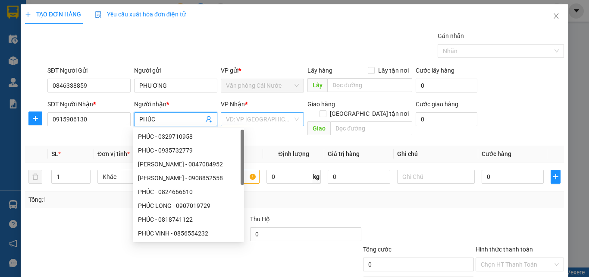
type input "PHÚC"
click at [247, 121] on input "search" at bounding box center [259, 119] width 67 height 13
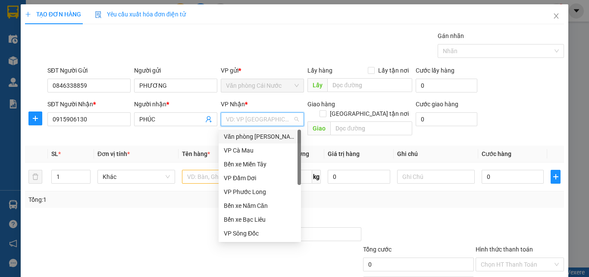
click at [277, 138] on div "Văn phòng [PERSON_NAME]" at bounding box center [260, 136] width 72 height 9
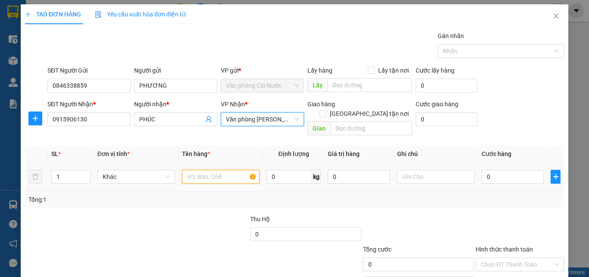
click at [218, 170] on input "text" at bounding box center [221, 177] width 78 height 14
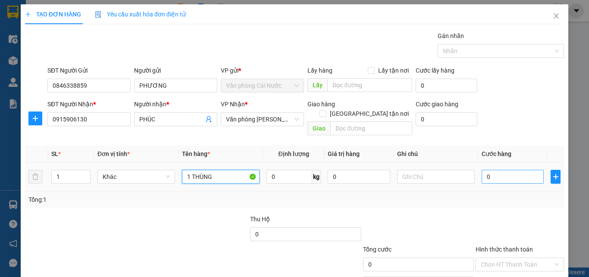
type input "1 THÙNG"
click at [528, 170] on input "0" at bounding box center [513, 177] width 62 height 14
type input "7"
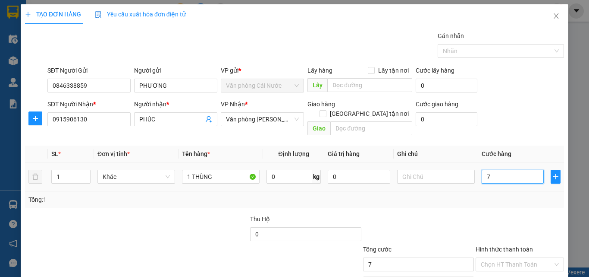
type input "70"
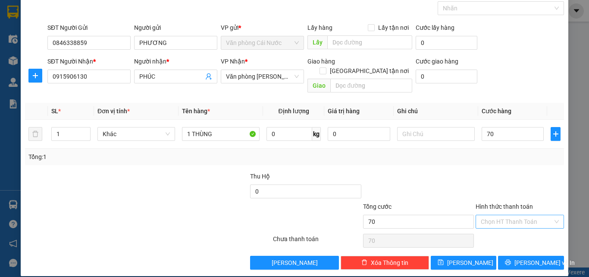
type input "70.000"
click at [495, 215] on input "Hình thức thanh toán" at bounding box center [517, 221] width 72 height 13
click at [492, 232] on div "Tại văn phòng" at bounding box center [514, 228] width 77 height 9
type input "0"
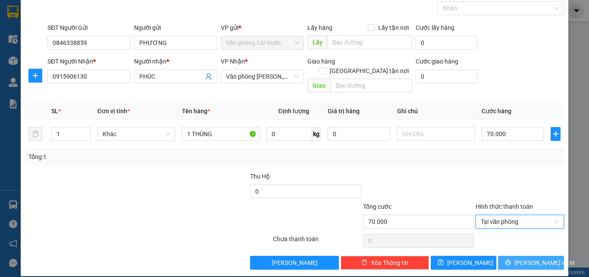
click at [498, 256] on button "[PERSON_NAME] và In" at bounding box center [531, 262] width 66 height 14
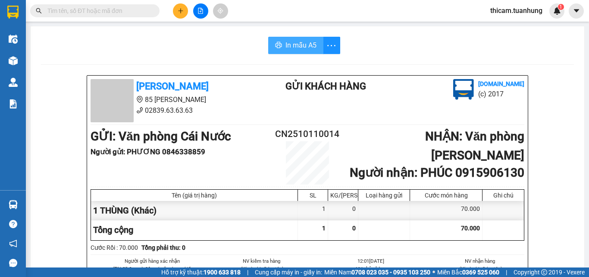
click at [310, 46] on span "In mẫu A5" at bounding box center [301, 45] width 31 height 11
click at [187, 7] on button at bounding box center [180, 10] width 15 height 15
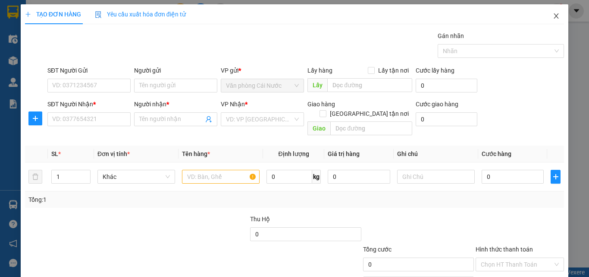
click at [553, 17] on icon "close" at bounding box center [556, 16] width 7 height 7
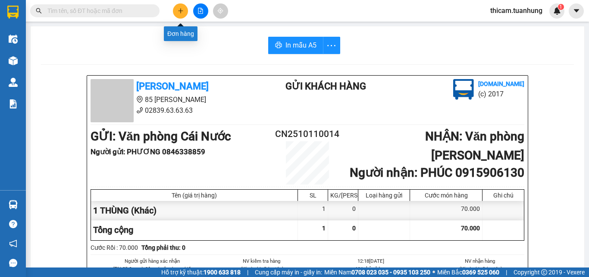
click at [184, 9] on button at bounding box center [180, 10] width 15 height 15
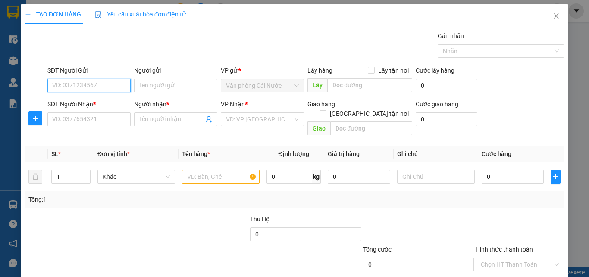
click at [102, 88] on input "SĐT Người Gửi" at bounding box center [88, 86] width 83 height 14
type input "0918322519"
click at [89, 100] on div "0918322519 - [PERSON_NAME]" at bounding box center [94, 102] width 85 height 9
type input "[PERSON_NAME]"
type input "0918322519"
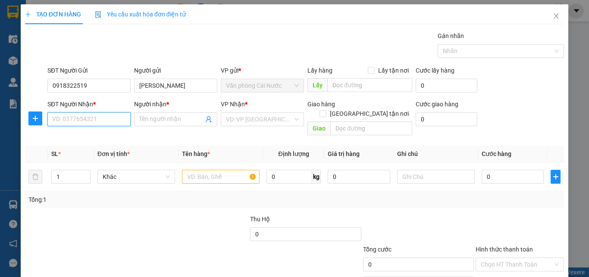
click at [104, 125] on input "SĐT Người Nhận *" at bounding box center [88, 119] width 83 height 14
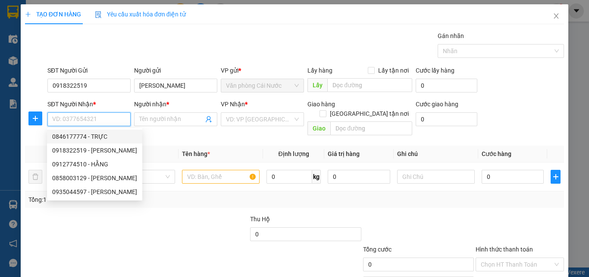
click at [97, 134] on div "0846177774 - TRỰC" at bounding box center [94, 136] width 85 height 9
type input "0846177774"
type input "TRỰC"
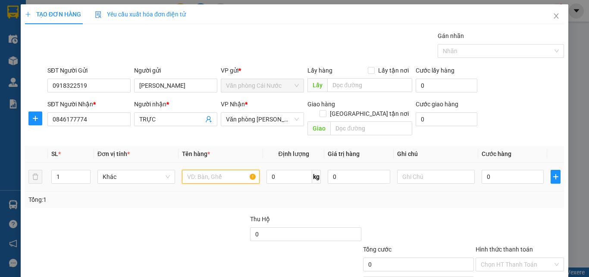
click at [213, 170] on input "text" at bounding box center [221, 177] width 78 height 14
type input "1 KIỆN"
click at [492, 170] on input "0" at bounding box center [513, 177] width 62 height 14
type input "4"
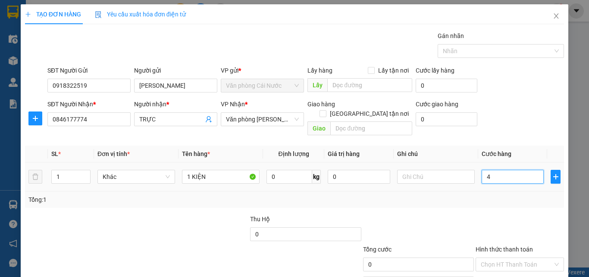
type input "4"
type input "40"
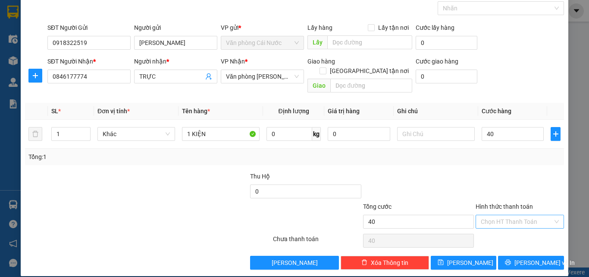
type input "40.000"
click at [505, 215] on input "Hình thức thanh toán" at bounding box center [517, 221] width 72 height 13
click at [498, 228] on div "Tại văn phòng" at bounding box center [514, 228] width 77 height 9
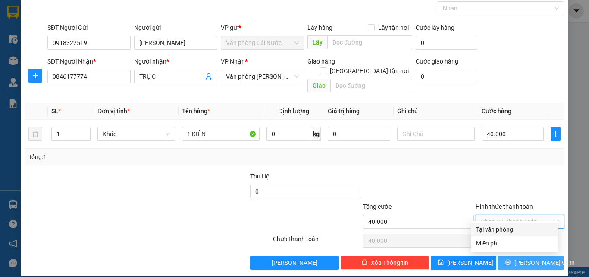
type input "0"
click at [507, 255] on button "[PERSON_NAME] và In" at bounding box center [531, 262] width 66 height 14
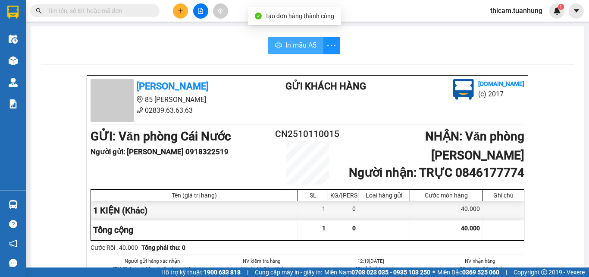
click at [286, 45] on span "In mẫu A5" at bounding box center [301, 45] width 31 height 11
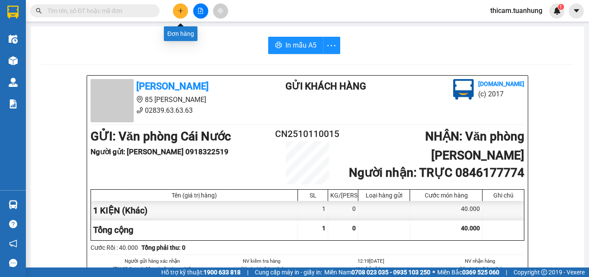
click at [174, 10] on button at bounding box center [180, 10] width 15 height 15
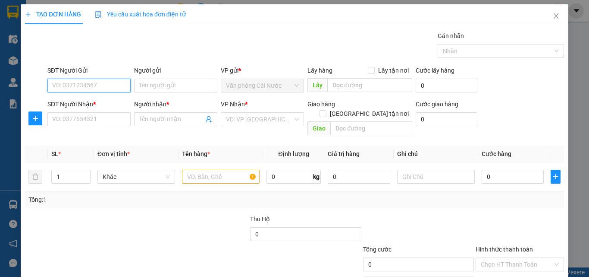
click at [112, 86] on input "SĐT Người Gửi" at bounding box center [88, 86] width 83 height 14
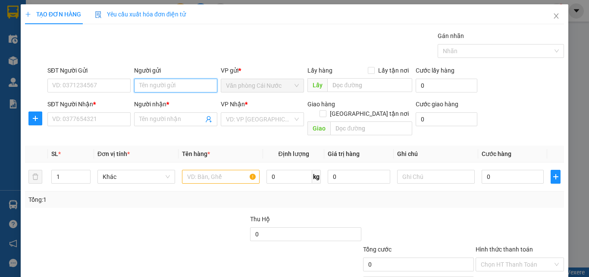
click at [180, 88] on input "Người gửi" at bounding box center [175, 86] width 83 height 14
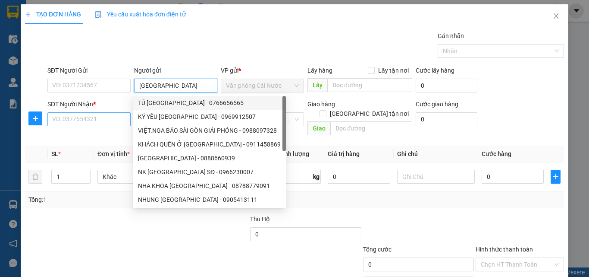
type input "[GEOGRAPHIC_DATA]"
click at [85, 123] on input "SĐT Người Nhận *" at bounding box center [88, 119] width 83 height 14
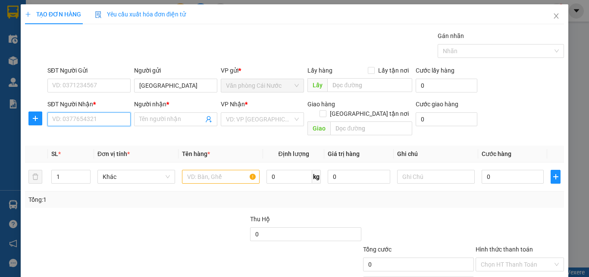
click at [100, 118] on input "SĐT Người Nhận *" at bounding box center [88, 119] width 83 height 14
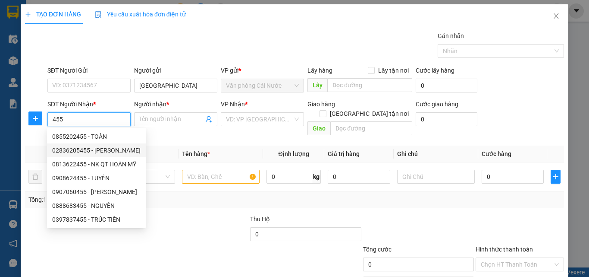
click at [109, 148] on div "02836205455 - [PERSON_NAME]" at bounding box center [96, 149] width 88 height 9
type input "02836205455"
type input "[PERSON_NAME]"
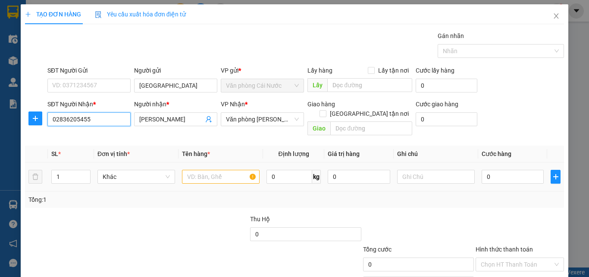
type input "02836205455"
click at [226, 170] on input "text" at bounding box center [221, 177] width 78 height 14
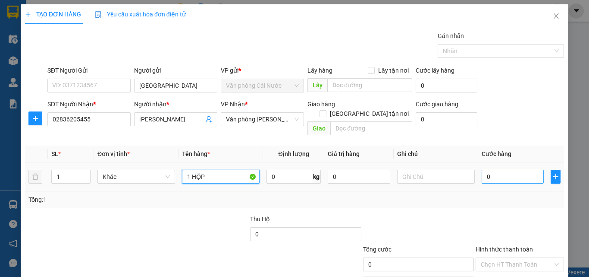
type input "1 HỘP"
click at [491, 170] on input "0" at bounding box center [513, 177] width 62 height 14
type input "3"
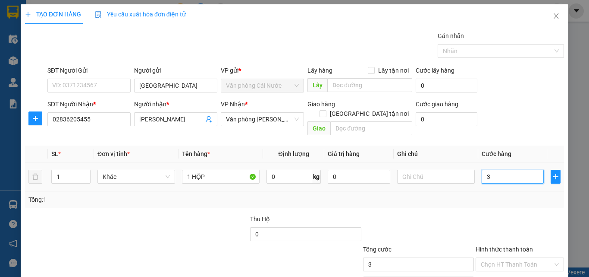
type input "30"
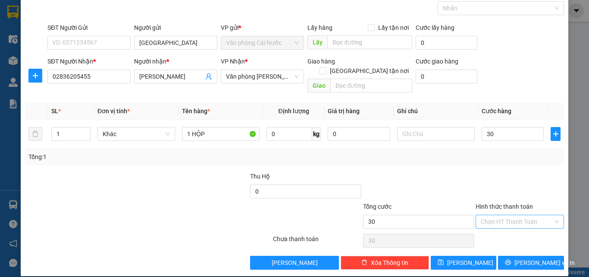
type input "30.000"
click at [504, 215] on input "Hình thức thanh toán" at bounding box center [517, 221] width 72 height 13
click at [436, 171] on div at bounding box center [418, 186] width 113 height 30
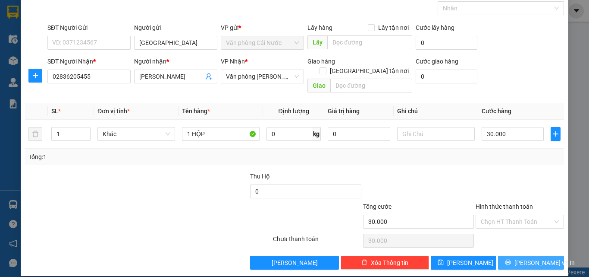
click at [502, 255] on button "Lưu và In" at bounding box center [531, 262] width 66 height 14
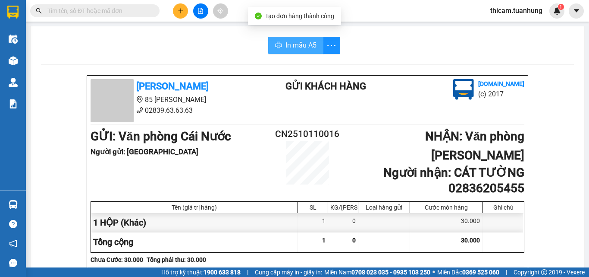
click at [299, 43] on span "In mẫu A5" at bounding box center [301, 45] width 31 height 11
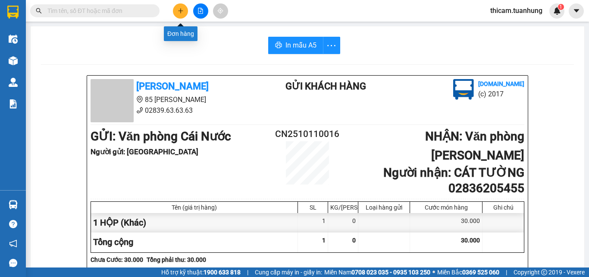
click at [182, 8] on icon "plus" at bounding box center [181, 11] width 6 height 6
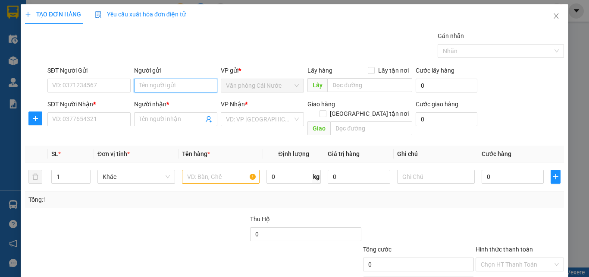
click at [151, 85] on input "Người gửi" at bounding box center [175, 86] width 83 height 14
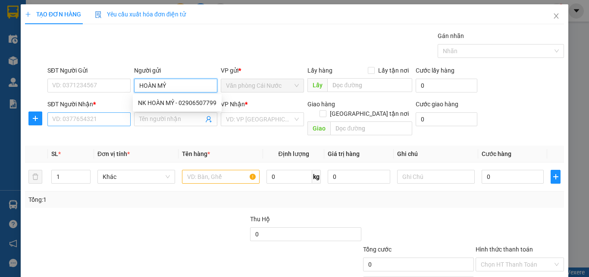
type input "HOÀN MỶ"
click at [94, 125] on input "SĐT Người Nhận *" at bounding box center [88, 119] width 83 height 14
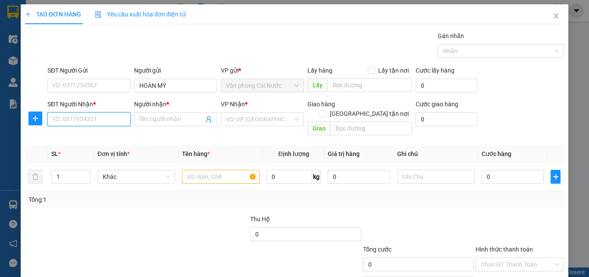
click at [98, 123] on input "SĐT Người Nhận *" at bounding box center [88, 119] width 83 height 14
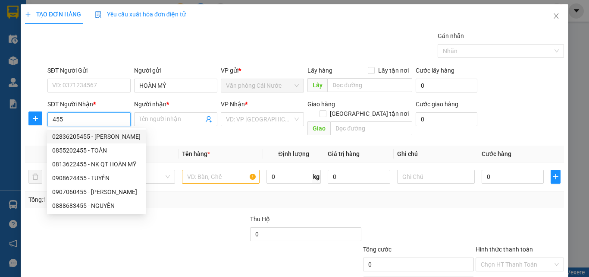
click at [115, 138] on div "02836205455 - CÁT TƯỜNG" at bounding box center [96, 136] width 88 height 9
type input "02836205455"
type input "[PERSON_NAME]"
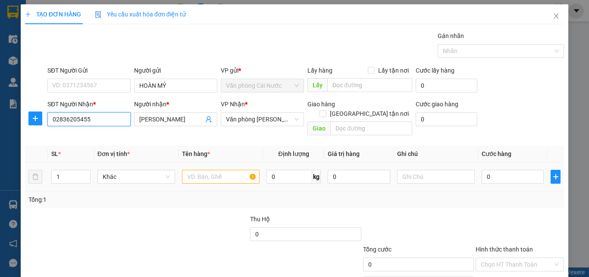
type input "02836205455"
click at [211, 170] on input "text" at bounding box center [221, 177] width 78 height 14
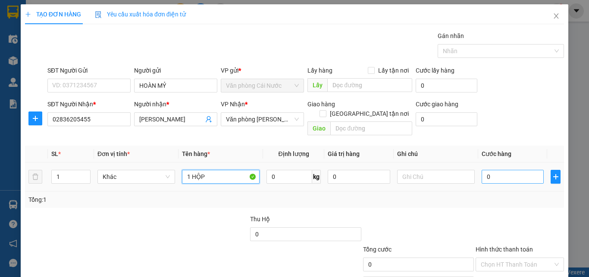
type input "1 HỘP"
click at [493, 170] on input "0" at bounding box center [513, 177] width 62 height 14
type input "3"
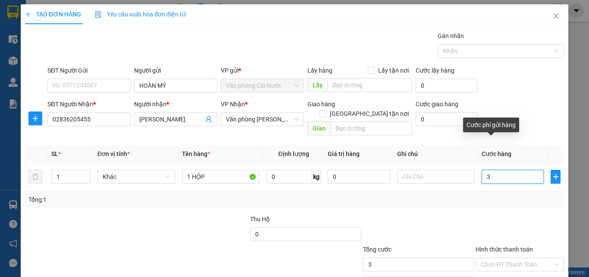
type input "30"
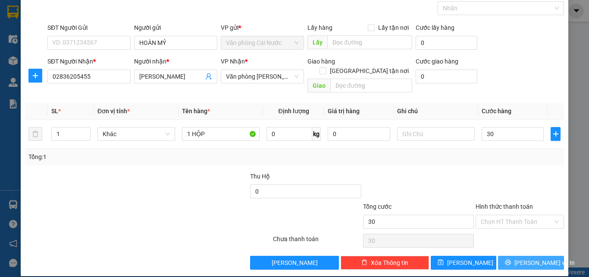
type input "30.000"
click at [503, 258] on button "[PERSON_NAME] và In" at bounding box center [531, 262] width 66 height 14
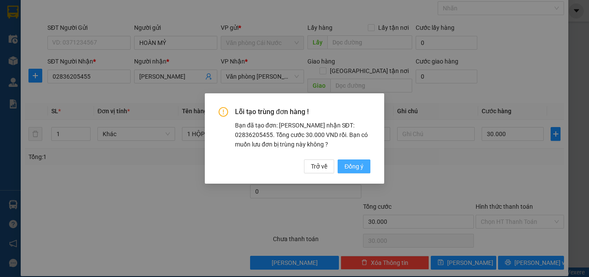
click at [345, 164] on span "Đồng ý" at bounding box center [354, 165] width 19 height 9
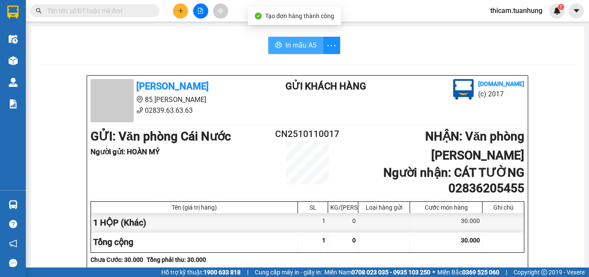
click at [308, 47] on span "In mẫu A5" at bounding box center [301, 45] width 31 height 11
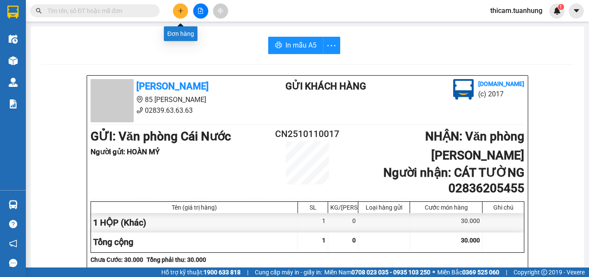
click at [183, 14] on button at bounding box center [180, 10] width 15 height 15
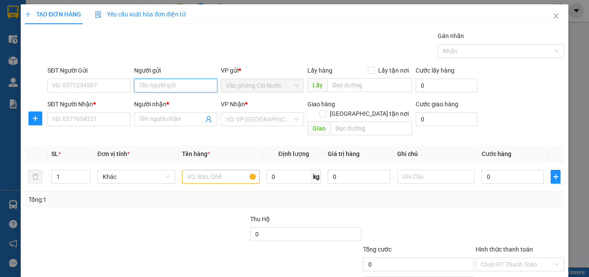
click at [182, 88] on input "Người gửi" at bounding box center [175, 86] width 83 height 14
type input "NGUYỂN CHÂU PHI"
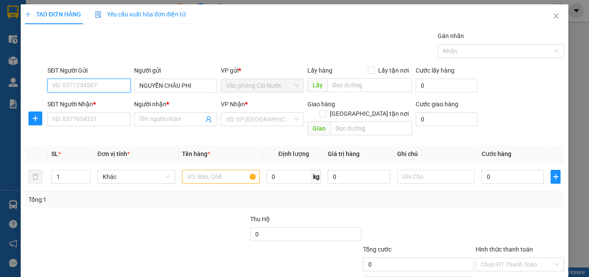
click at [97, 89] on input "SĐT Người Gửi" at bounding box center [88, 86] width 83 height 14
type input "0877715552"
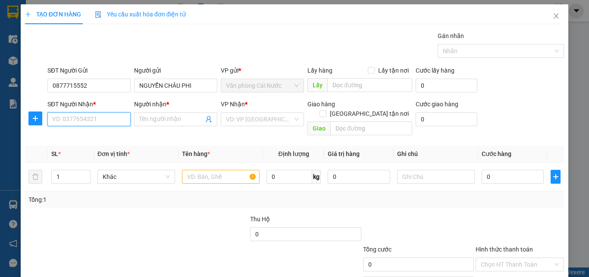
click at [106, 122] on input "SĐT Người Nhận *" at bounding box center [88, 119] width 83 height 14
type input "0877715552"
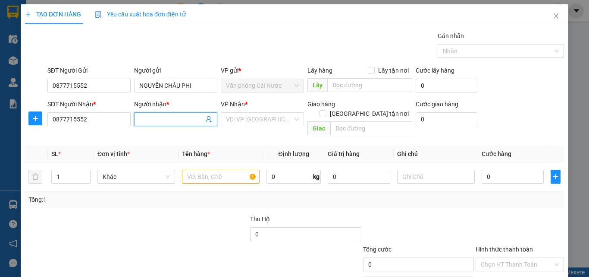
click at [181, 121] on input "Người nhận *" at bounding box center [171, 118] width 64 height 9
type input "NGUYỂN CHÂU PHI"
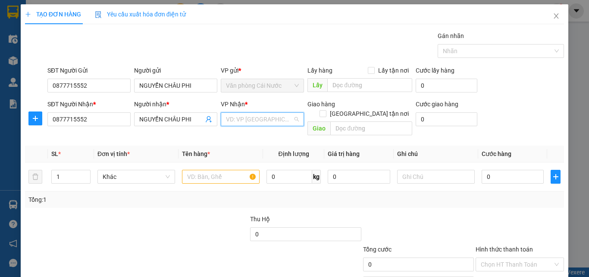
click at [243, 119] on input "search" at bounding box center [259, 119] width 67 height 13
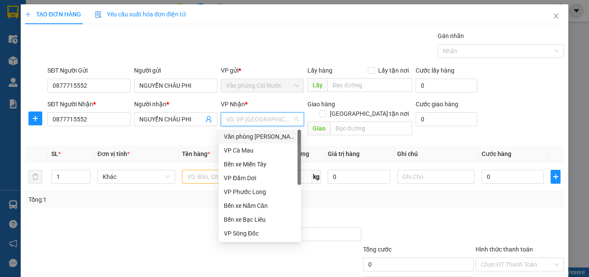
click at [254, 138] on div "Văn phòng [PERSON_NAME]" at bounding box center [260, 136] width 72 height 9
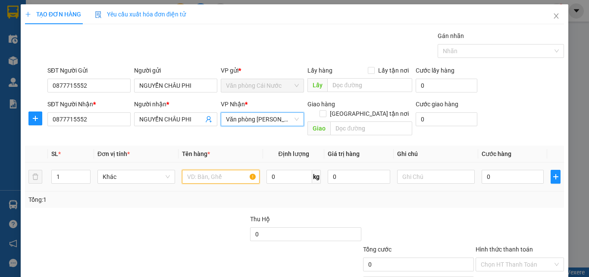
click at [226, 171] on input "text" at bounding box center [221, 177] width 78 height 14
click at [230, 170] on input "text" at bounding box center [221, 177] width 78 height 14
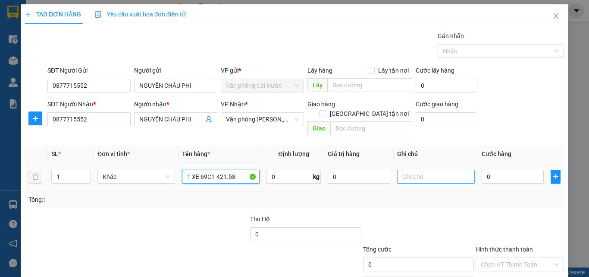
type input "1 XE 69C1-421.58"
click at [414, 170] on input "text" at bounding box center [436, 177] width 78 height 14
click at [415, 170] on input "text" at bounding box center [436, 177] width 78 height 14
type input "KHÁCH THEO XE"
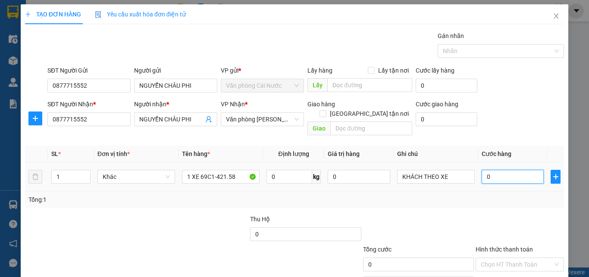
click at [494, 170] on input "0" at bounding box center [513, 177] width 62 height 14
type input "3"
type input "30"
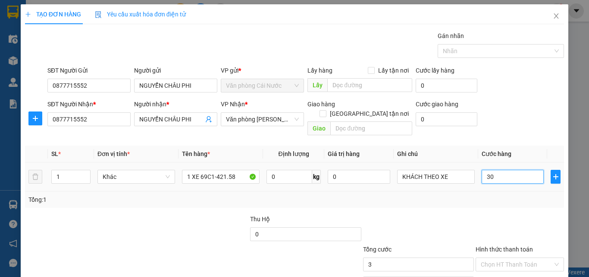
type input "30"
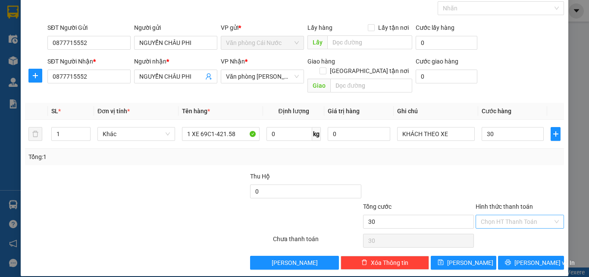
type input "30.000"
click at [525, 215] on input "Hình thức thanh toán" at bounding box center [517, 221] width 72 height 13
click at [488, 127] on input "30.000" at bounding box center [513, 134] width 62 height 14
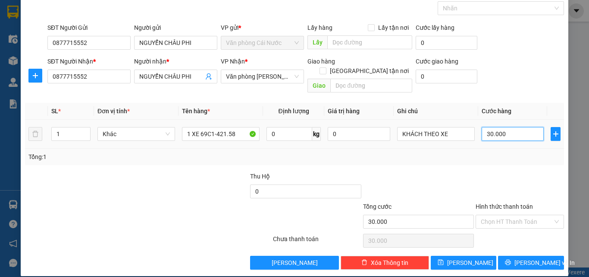
type input "0"
type input "03"
type input "3"
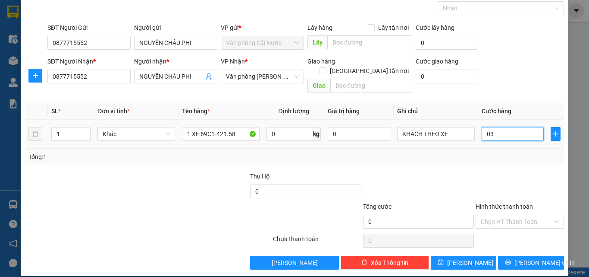
type input "3"
type input "030"
type input "30"
type input "0.300"
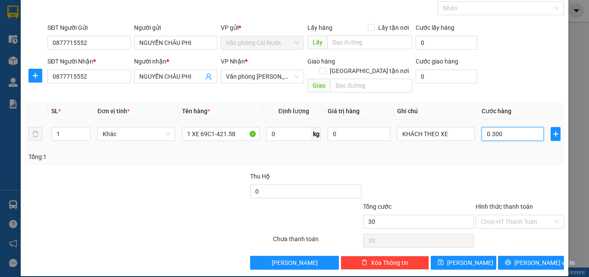
type input "300"
type input "300.000"
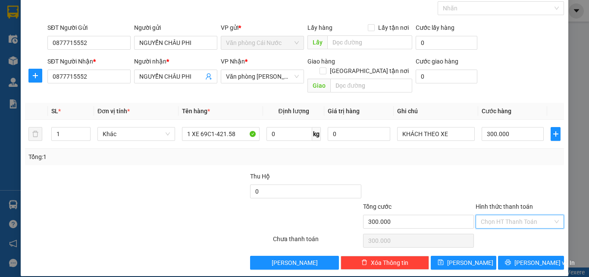
click at [481, 215] on input "Hình thức thanh toán" at bounding box center [517, 221] width 72 height 13
drag, startPoint x: 488, startPoint y: 227, endPoint x: 550, endPoint y: 159, distance: 91.6
click at [488, 227] on div "Tại văn phòng" at bounding box center [514, 228] width 77 height 9
type input "0"
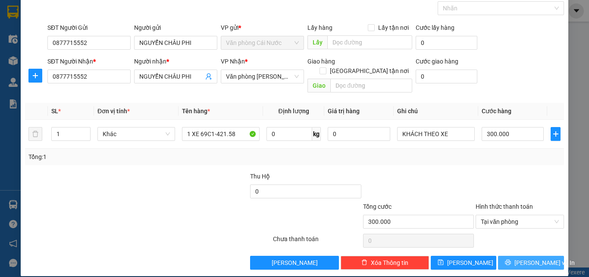
click at [501, 255] on button "[PERSON_NAME] và In" at bounding box center [531, 262] width 66 height 14
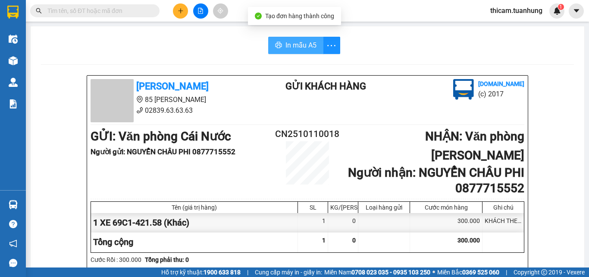
click at [306, 48] on span "In mẫu A5" at bounding box center [301, 45] width 31 height 11
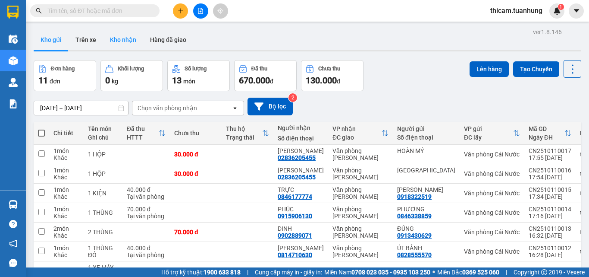
click at [123, 41] on button "Kho nhận" at bounding box center [123, 39] width 40 height 21
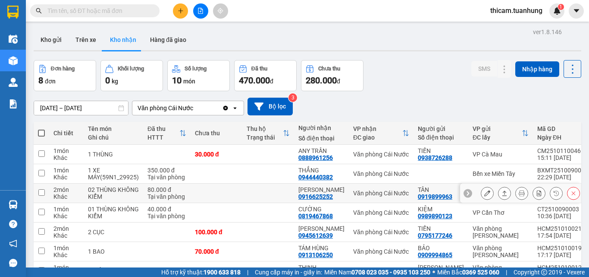
scroll to position [72, 0]
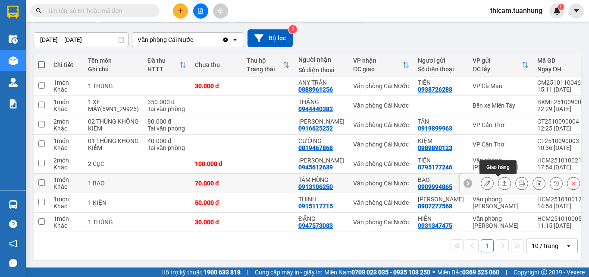
click at [502, 180] on icon at bounding box center [505, 183] width 6 height 6
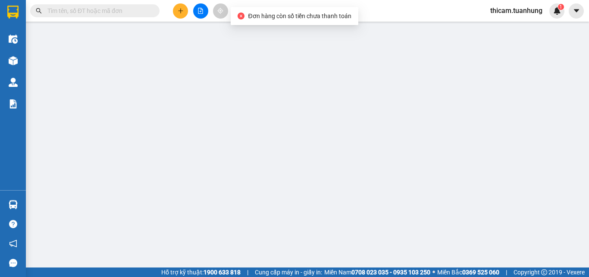
type input "0909994865"
type input "BẢO"
type input "0913106250"
type input "TÁM HÙNG"
type input "70.000"
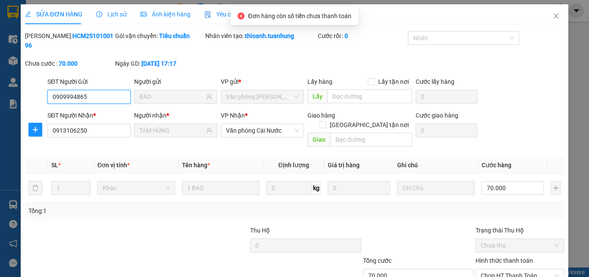
scroll to position [44, 0]
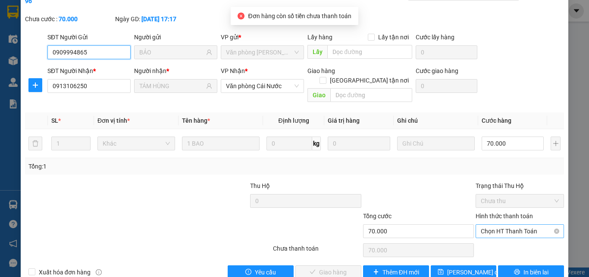
click at [496, 224] on span "Chọn HT Thanh Toán" at bounding box center [520, 230] width 78 height 13
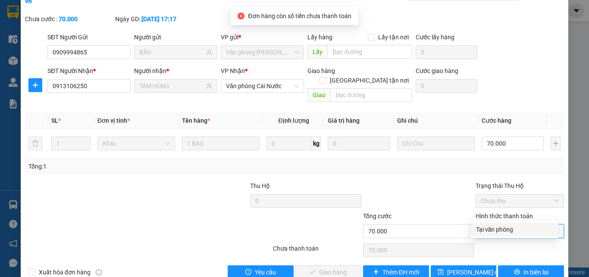
click at [492, 228] on div "Tại văn phòng" at bounding box center [514, 228] width 77 height 9
type input "0"
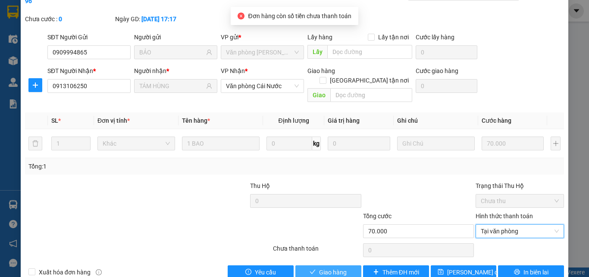
click at [338, 261] on span "Giao hàng" at bounding box center [333, 271] width 28 height 9
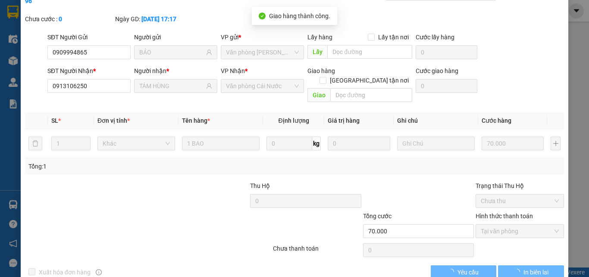
scroll to position [0, 0]
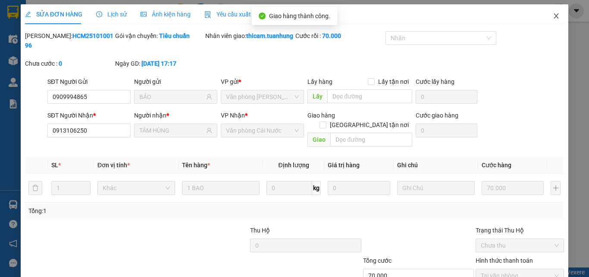
click at [548, 11] on span "Close" at bounding box center [556, 16] width 24 height 24
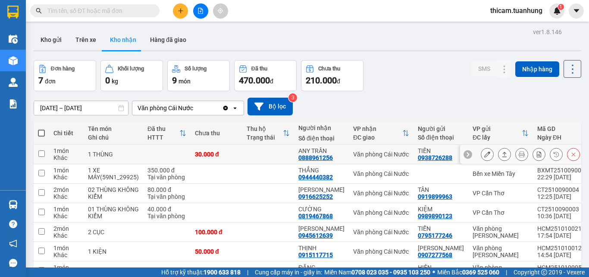
scroll to position [52, 0]
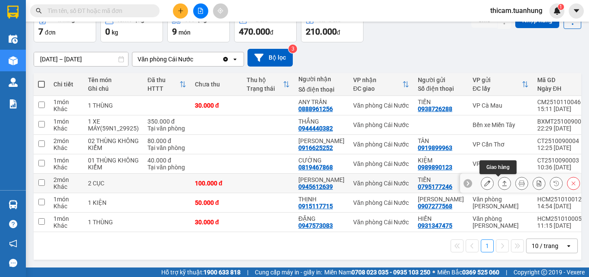
click at [503, 180] on icon at bounding box center [505, 182] width 5 height 5
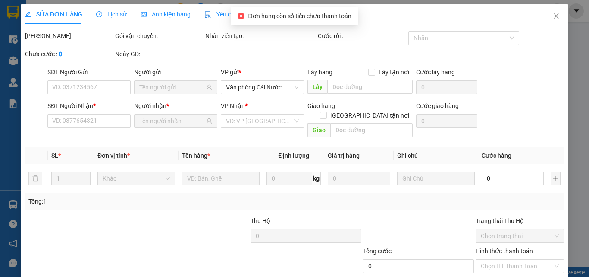
type input "0795177246"
type input "TIẾN"
type input "0945612639"
type input "QUÁCH HIẾU"
type input "100.000"
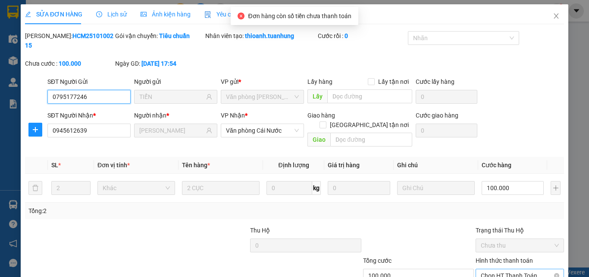
scroll to position [44, 0]
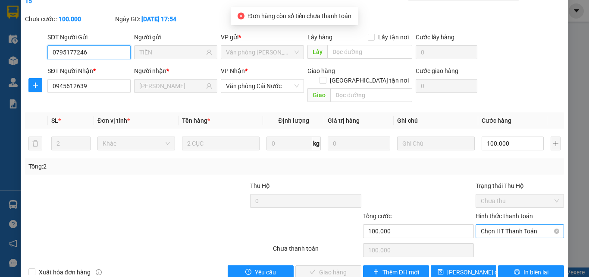
click at [509, 224] on span "Chọn HT Thanh Toán" at bounding box center [520, 230] width 78 height 13
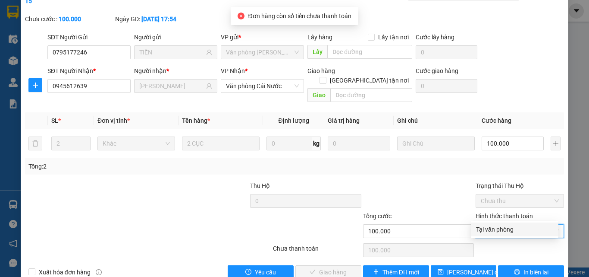
click at [506, 225] on div "Tại văn phòng" at bounding box center [514, 228] width 77 height 9
type input "0"
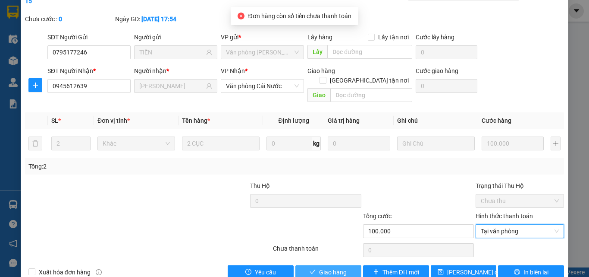
click at [351, 261] on button "Giao hàng" at bounding box center [329, 272] width 66 height 14
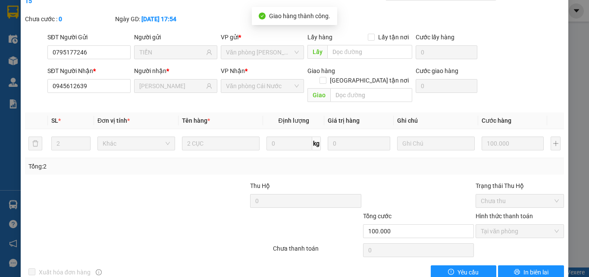
scroll to position [0, 0]
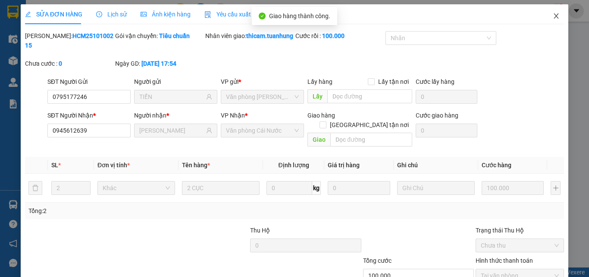
click at [554, 16] on icon "close" at bounding box center [556, 15] width 5 height 5
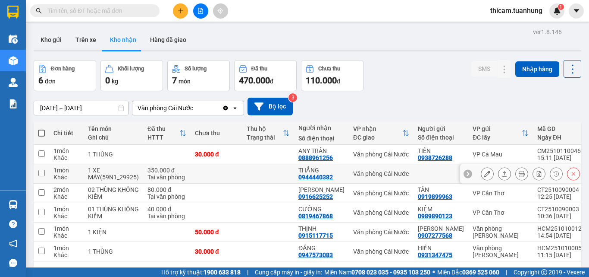
scroll to position [40, 0]
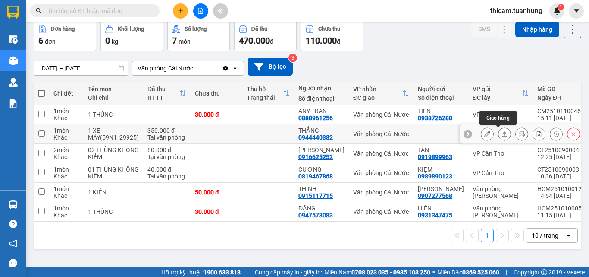
click at [502, 135] on icon at bounding box center [505, 134] width 6 height 6
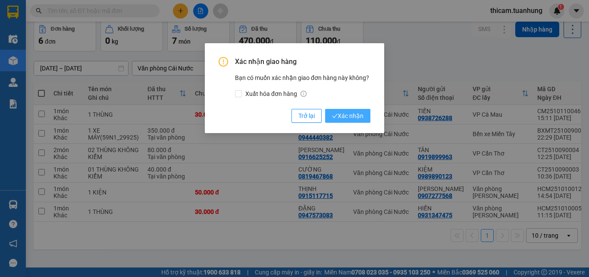
click at [349, 117] on span "Xác nhận" at bounding box center [347, 115] width 31 height 9
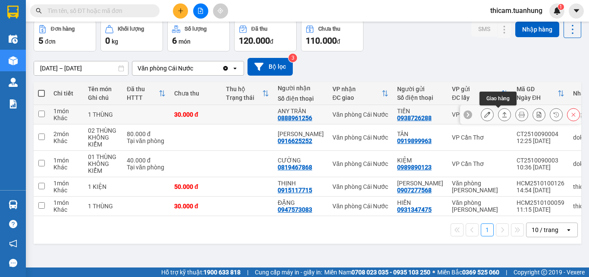
click at [502, 114] on icon at bounding box center [505, 114] width 6 height 6
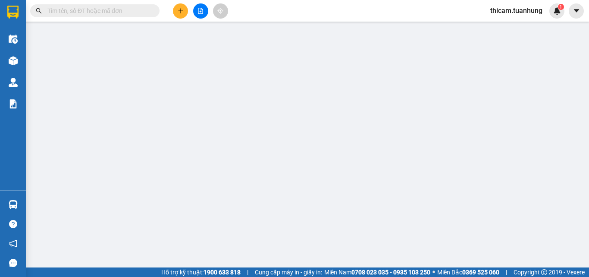
type input "0938726288"
type input "TIẾN"
type input "0888961256"
type input "ANY TRẦN"
type input "30.000"
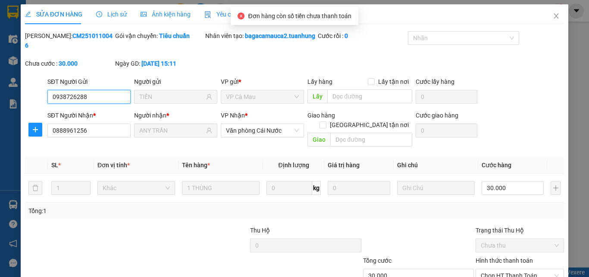
scroll to position [50, 0]
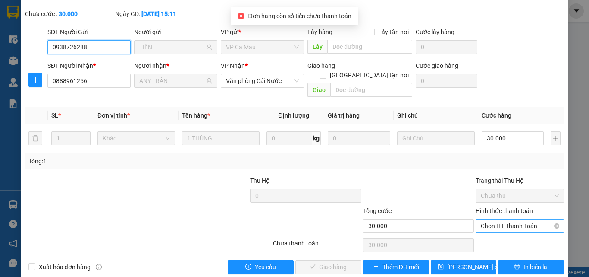
click at [501, 219] on span "Chọn HT Thanh Toán" at bounding box center [520, 225] width 78 height 13
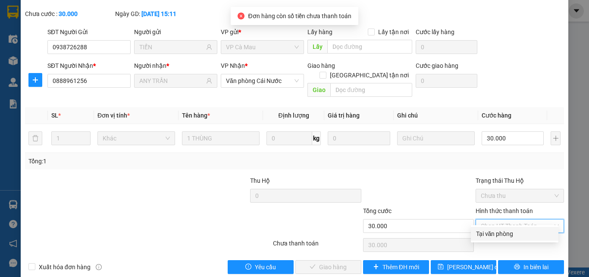
drag, startPoint x: 501, startPoint y: 236, endPoint x: 481, endPoint y: 235, distance: 19.9
click at [500, 236] on div "Tại văn phòng" at bounding box center [514, 233] width 77 height 9
type input "0"
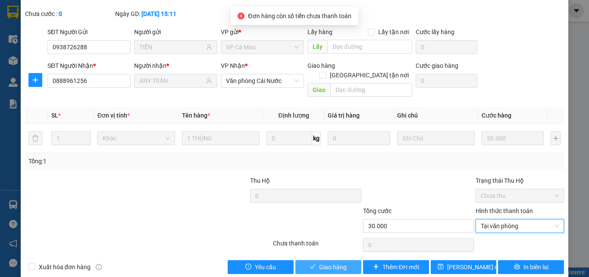
click at [341, 261] on span "Giao hàng" at bounding box center [333, 266] width 28 height 9
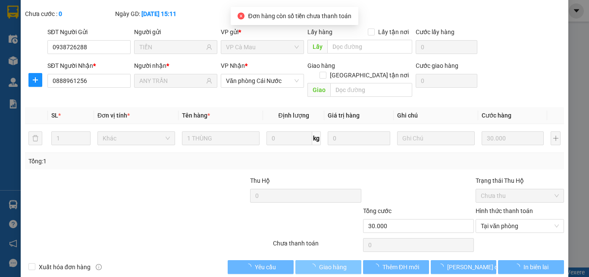
scroll to position [0, 0]
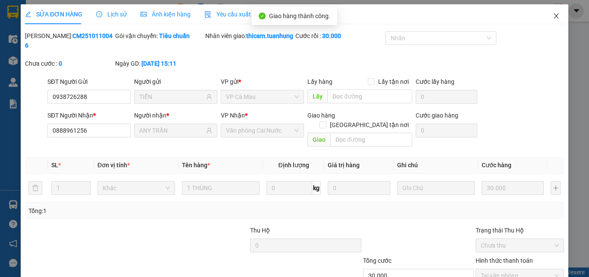
click at [554, 15] on icon "close" at bounding box center [556, 15] width 5 height 5
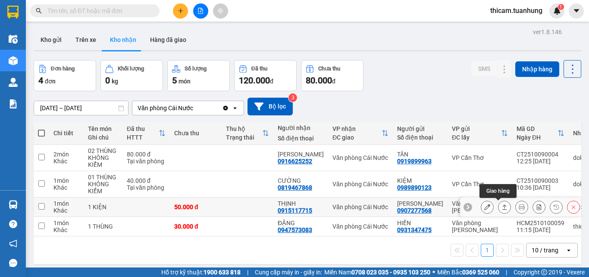
click at [502, 208] on icon at bounding box center [505, 207] width 6 height 6
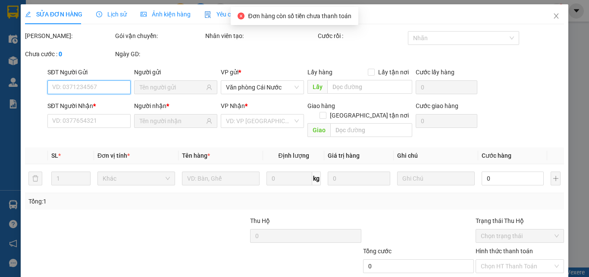
scroll to position [44, 0]
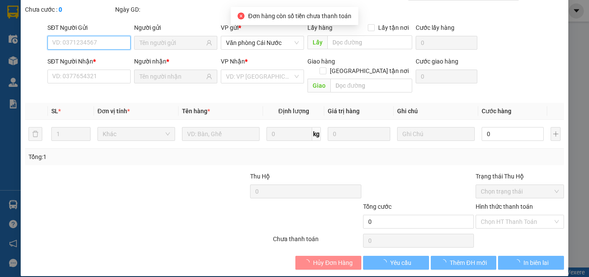
type input "0907277568"
type input "MỸ LINH"
type input "0915117715"
type input "THỊNH"
type input "50.000"
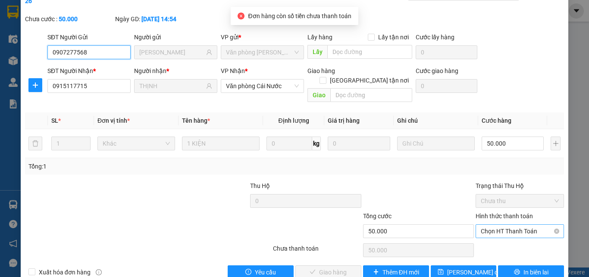
click at [494, 224] on span "Chọn HT Thanh Toán" at bounding box center [520, 230] width 78 height 13
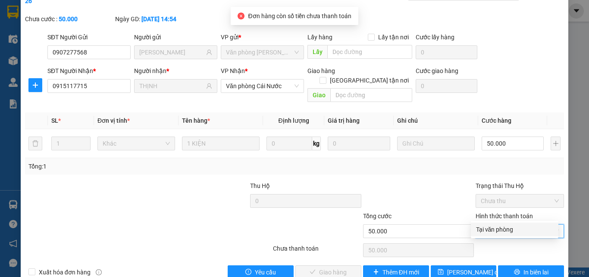
click at [488, 229] on div "Tại văn phòng" at bounding box center [514, 228] width 77 height 9
type input "0"
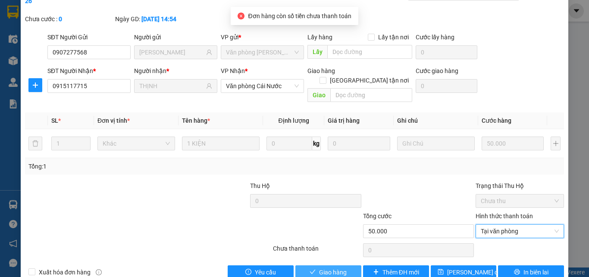
click at [339, 261] on span "Giao hàng" at bounding box center [333, 271] width 28 height 9
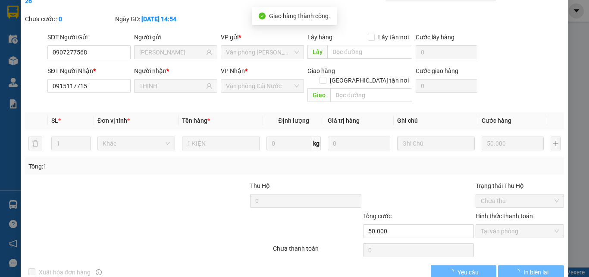
scroll to position [0, 0]
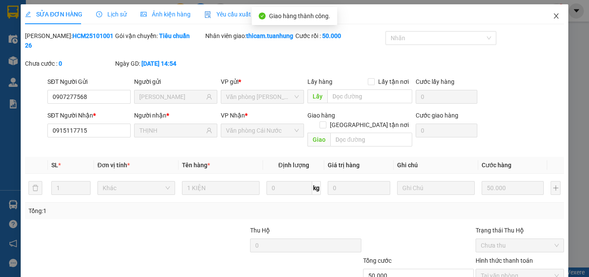
click at [555, 18] on span "Close" at bounding box center [556, 16] width 24 height 24
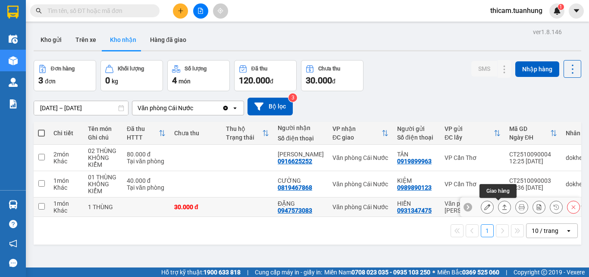
click at [502, 204] on icon at bounding box center [505, 207] width 6 height 6
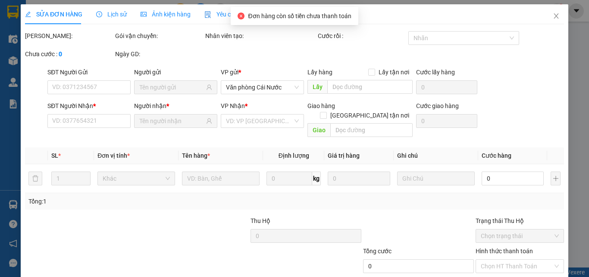
type input "0931347475"
type input "HIỀN"
type input "0947573083"
type input "ĐẶNG"
type input "30.000"
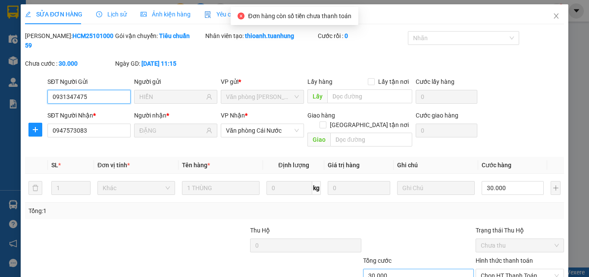
scroll to position [44, 0]
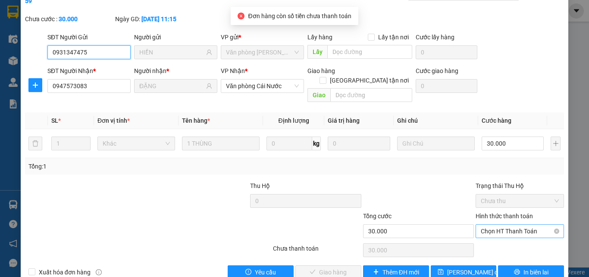
click at [500, 224] on span "Chọn HT Thanh Toán" at bounding box center [520, 230] width 78 height 13
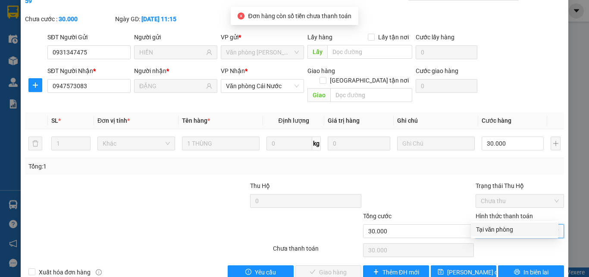
click at [497, 224] on div "Tại văn phòng" at bounding box center [515, 229] width 88 height 14
type input "0"
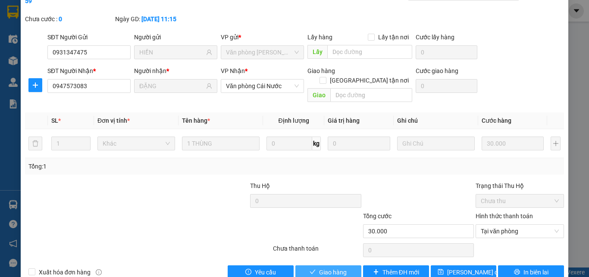
click at [351, 261] on button "Giao hàng" at bounding box center [329, 272] width 66 height 14
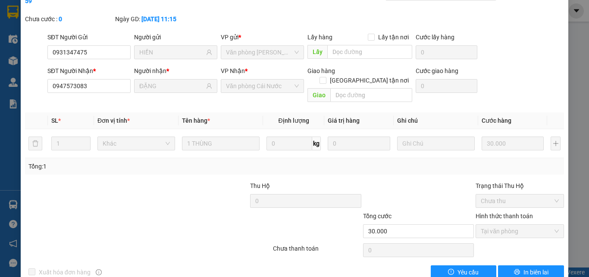
scroll to position [0, 0]
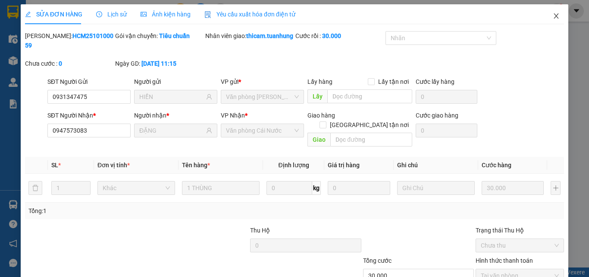
click at [550, 21] on span "Close" at bounding box center [556, 16] width 24 height 24
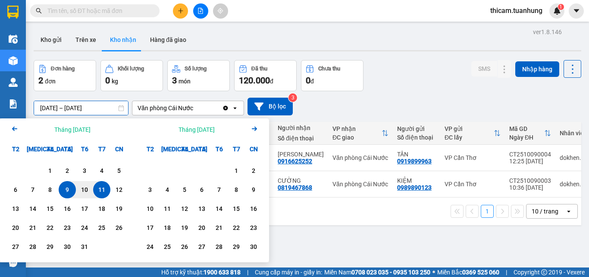
click at [115, 107] on input "[DATE] – [DATE]" at bounding box center [81, 108] width 94 height 14
click at [10, 130] on icon "Arrow Left" at bounding box center [14, 128] width 10 height 10
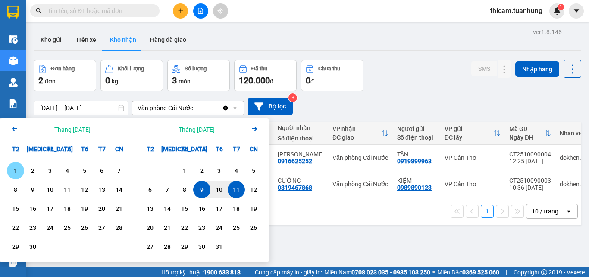
click at [14, 173] on div "1" at bounding box center [15, 170] width 12 height 10
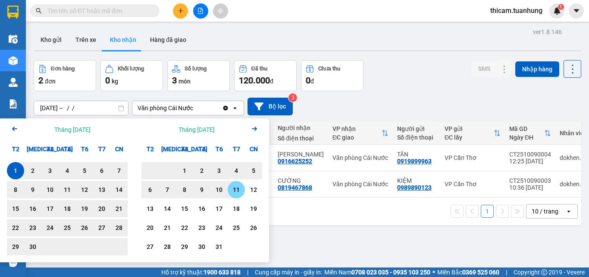
click at [233, 193] on div "11" at bounding box center [236, 189] width 12 height 10
type input "[DATE] – [DATE]"
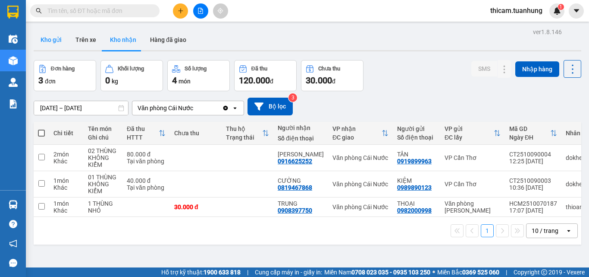
click at [48, 38] on button "Kho gửi" at bounding box center [51, 39] width 35 height 21
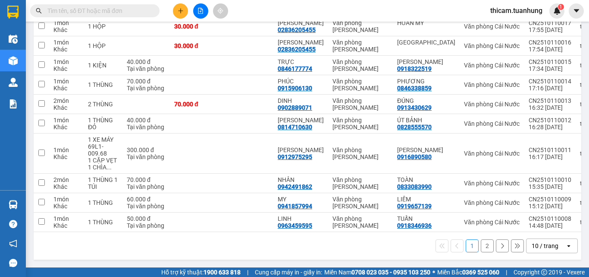
scroll to position [2, 0]
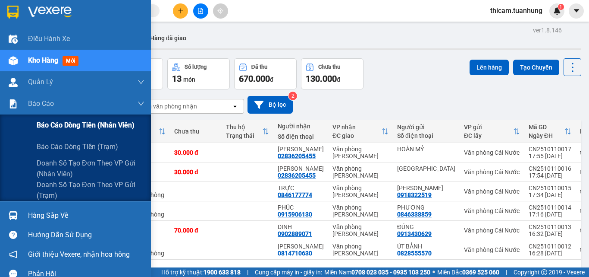
click at [74, 128] on span "Báo cáo dòng tiền (nhân viên)" at bounding box center [86, 125] width 98 height 11
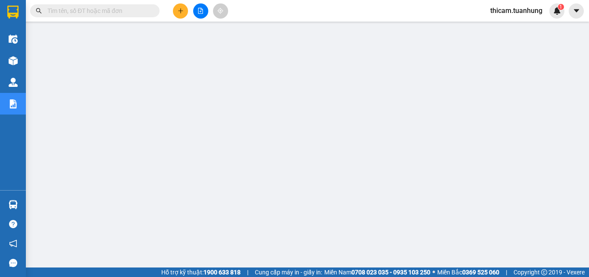
click at [176, 8] on button at bounding box center [180, 10] width 15 height 15
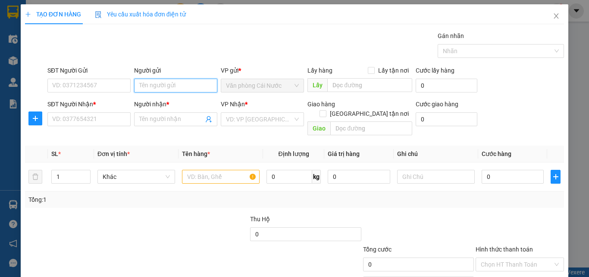
click at [144, 89] on input "Người gửi" at bounding box center [175, 86] width 83 height 14
type input "XE TẢI"
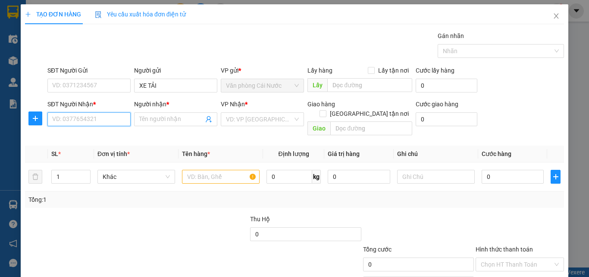
click at [82, 120] on input "SĐT Người Nhận *" at bounding box center [88, 119] width 83 height 14
type input "0909796043"
click at [82, 134] on div "0909796043 - NỐP" at bounding box center [88, 136] width 72 height 9
type input "NỐP"
type input "0909796043"
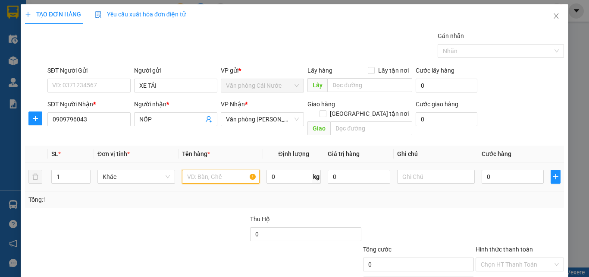
click at [224, 170] on input "text" at bounding box center [221, 177] width 78 height 14
type input "1 CỤC"
click at [518, 171] on input "0" at bounding box center [513, 177] width 62 height 14
type input "4"
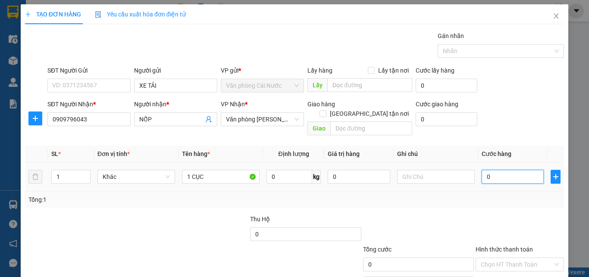
type input "4"
type input "40"
type input "40.000"
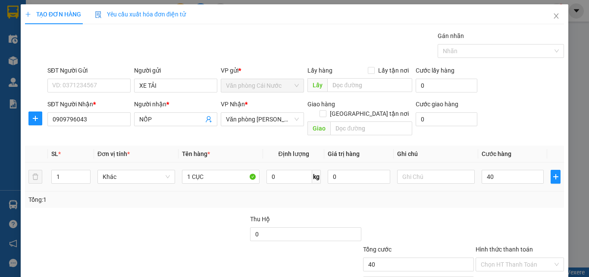
type input "40.000"
click at [518, 180] on td "40.000" at bounding box center [512, 176] width 69 height 29
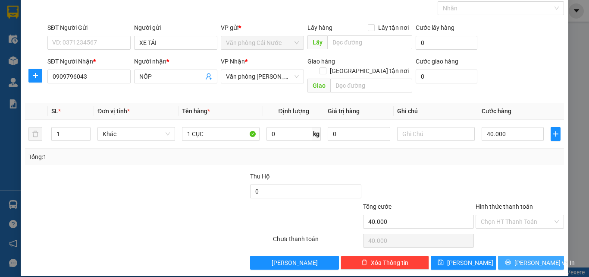
click at [525, 258] on span "[PERSON_NAME] và In" at bounding box center [545, 262] width 60 height 9
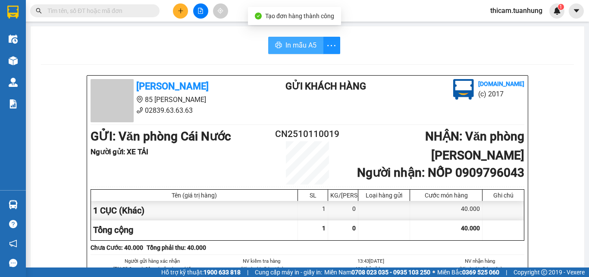
click at [293, 51] on button "In mẫu A5" at bounding box center [295, 45] width 55 height 17
click at [186, 9] on button at bounding box center [180, 10] width 15 height 15
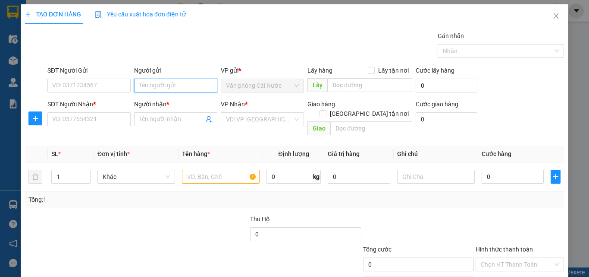
drag, startPoint x: 170, startPoint y: 91, endPoint x: 170, endPoint y: 85, distance: 5.7
click at [170, 85] on input "Người gửi" at bounding box center [175, 86] width 83 height 14
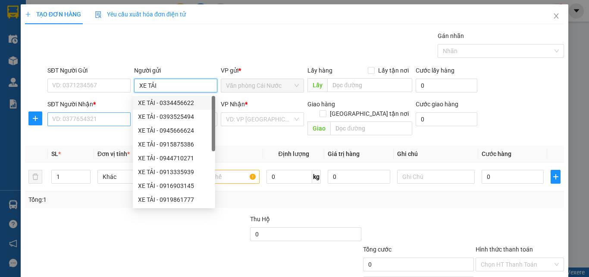
type input "XE TẢI"
click at [87, 118] on input "SĐT Người Nhận *" at bounding box center [88, 119] width 83 height 14
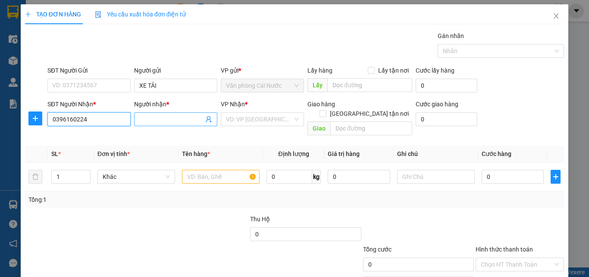
type input "0396160224"
click at [148, 123] on input "Người nhận *" at bounding box center [171, 118] width 64 height 9
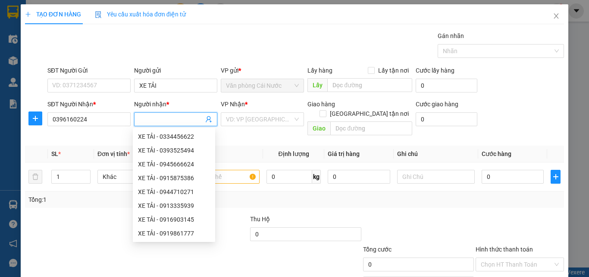
click at [152, 119] on input "Người nhận *" at bounding box center [171, 118] width 64 height 9
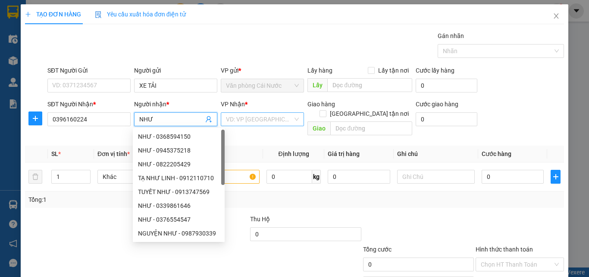
type input "NHƯ"
click at [280, 118] on input "search" at bounding box center [259, 119] width 67 height 13
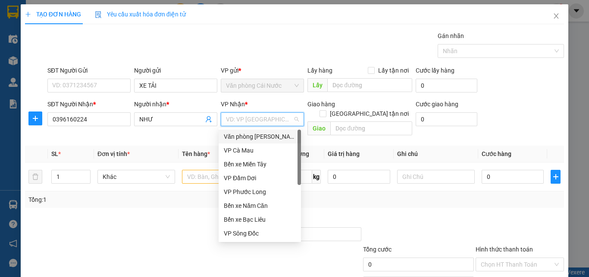
click at [273, 135] on div "Văn phòng [PERSON_NAME]" at bounding box center [260, 136] width 72 height 9
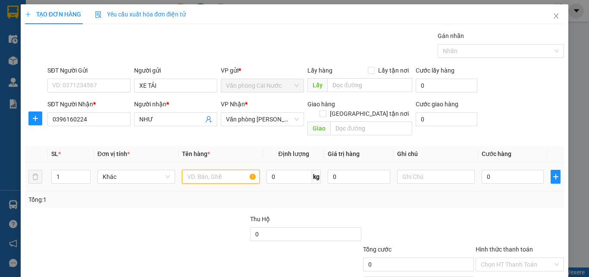
click at [204, 170] on input "text" at bounding box center [221, 177] width 78 height 14
type input "1 THÙNG"
click at [505, 170] on input "0" at bounding box center [513, 177] width 62 height 14
type input "5"
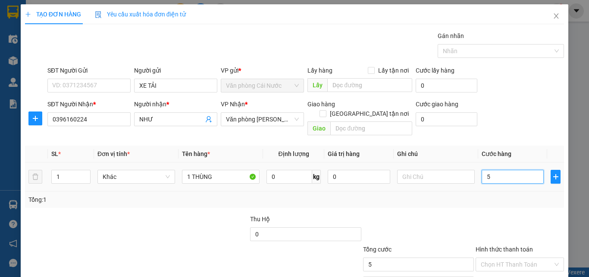
type input "5"
type input "50"
type input "50.000"
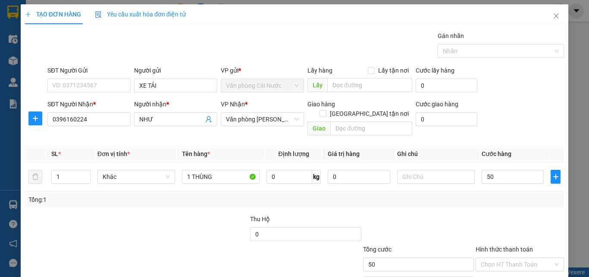
type input "50.000"
click at [504, 191] on div "Tổng: 1" at bounding box center [294, 199] width 539 height 16
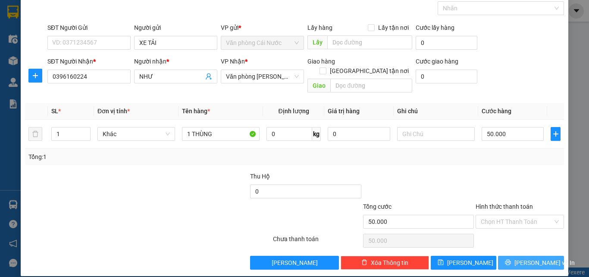
click at [533, 258] on span "[PERSON_NAME] và In" at bounding box center [545, 262] width 60 height 9
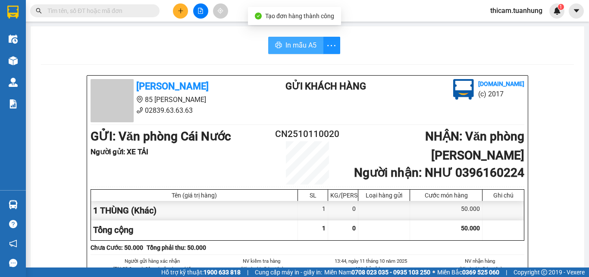
click at [301, 45] on span "In mẫu A5" at bounding box center [301, 45] width 31 height 11
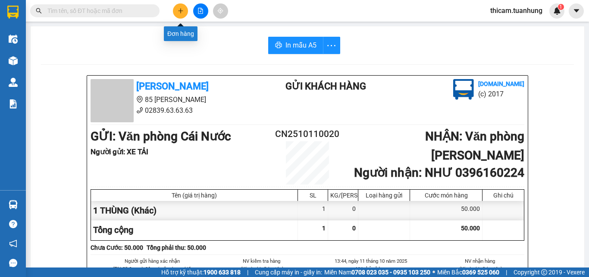
click at [178, 8] on icon "plus" at bounding box center [181, 11] width 6 height 6
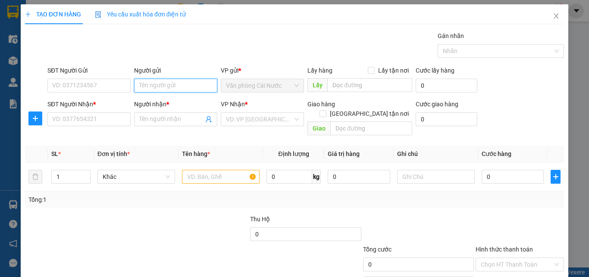
click at [193, 90] on input "Người gửi" at bounding box center [175, 86] width 83 height 14
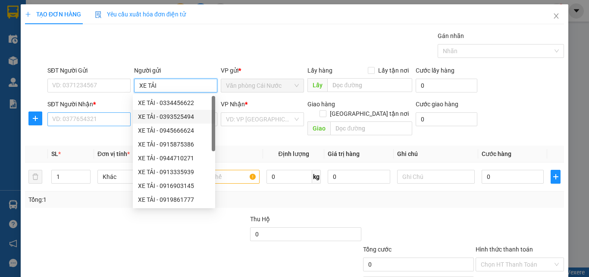
type input "XE TẢI"
click at [115, 118] on input "SĐT Người Nhận *" at bounding box center [88, 119] width 83 height 14
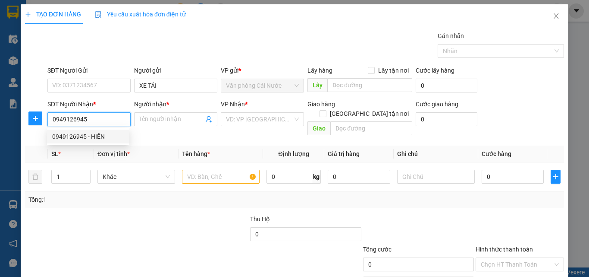
type input "0949126945"
click at [69, 129] on div "0949126945 0949126945 - HIỀN" at bounding box center [88, 136] width 82 height 17
click at [91, 123] on input "0949126945" at bounding box center [88, 119] width 83 height 14
click at [91, 138] on div "0949126945 - HIỀN" at bounding box center [88, 136] width 72 height 9
type input "HIỀN"
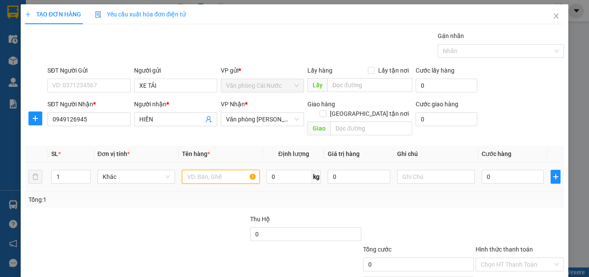
click at [204, 170] on input "text" at bounding box center [221, 177] width 78 height 14
type input "1 THÙNG"
click at [503, 170] on input "0" at bounding box center [513, 177] width 62 height 14
type input "5"
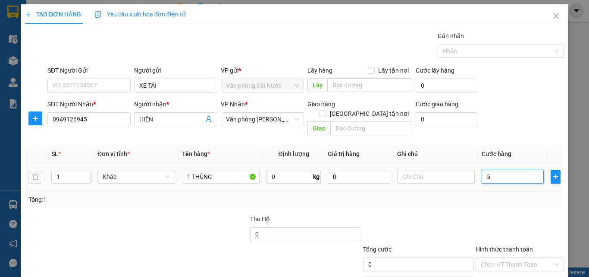
type input "5"
type input "50"
type input "50.000"
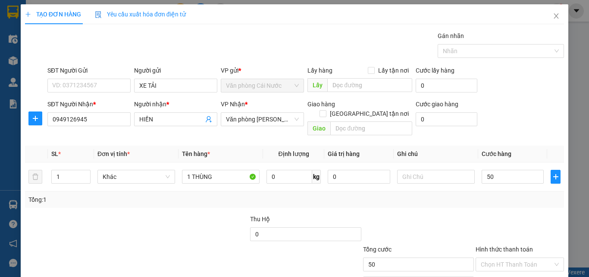
type input "50.000"
click at [547, 198] on div "Tổng: 1" at bounding box center [294, 199] width 539 height 16
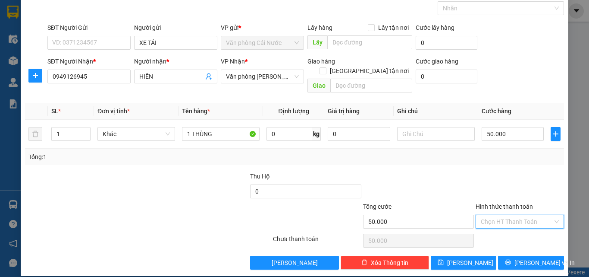
click at [509, 215] on input "Hình thức thanh toán" at bounding box center [517, 221] width 72 height 13
click at [494, 231] on div "Tại văn phòng" at bounding box center [514, 228] width 77 height 9
type input "0"
click at [531, 258] on span "[PERSON_NAME] và In" at bounding box center [545, 262] width 60 height 9
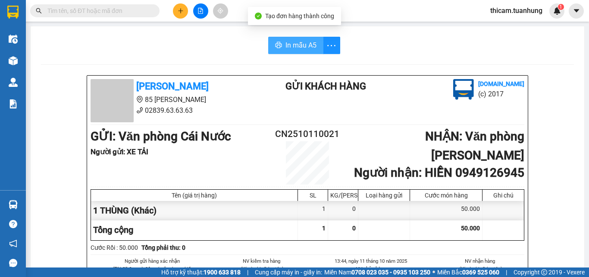
click at [302, 49] on span "In mẫu A5" at bounding box center [301, 45] width 31 height 11
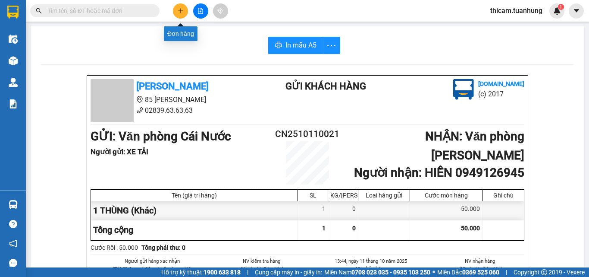
click at [182, 5] on button at bounding box center [180, 10] width 15 height 15
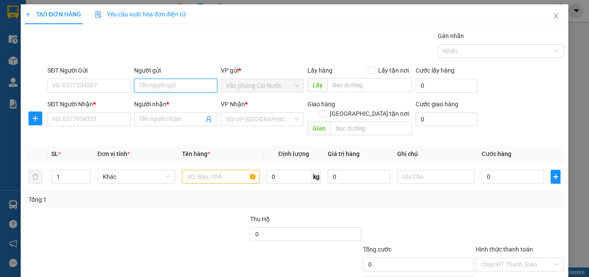
click at [147, 81] on input "Người gửi" at bounding box center [175, 86] width 83 height 14
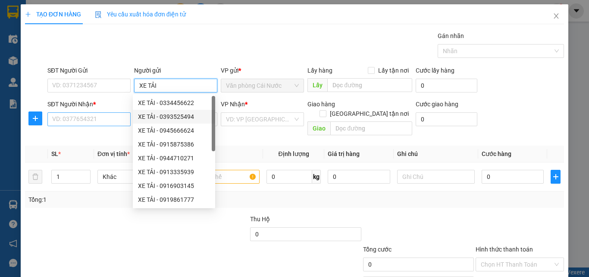
type input "XE TẢI"
click at [120, 123] on input "SĐT Người Nhận *" at bounding box center [88, 119] width 83 height 14
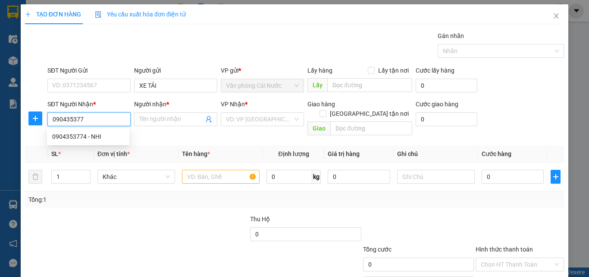
type input "0904353774"
click at [101, 135] on div "0904353774 - NHI" at bounding box center [88, 136] width 72 height 9
type input "NHI"
type input "0904353774"
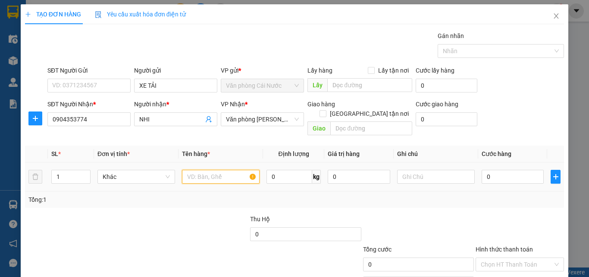
click at [206, 170] on input "text" at bounding box center [221, 177] width 78 height 14
type input "1 THÙNG"
click at [516, 170] on input "0" at bounding box center [513, 177] width 62 height 14
type input "05"
type input "5"
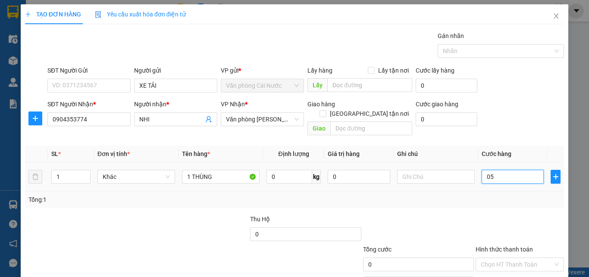
type input "5"
type input "050"
type input "50"
type input "50.000"
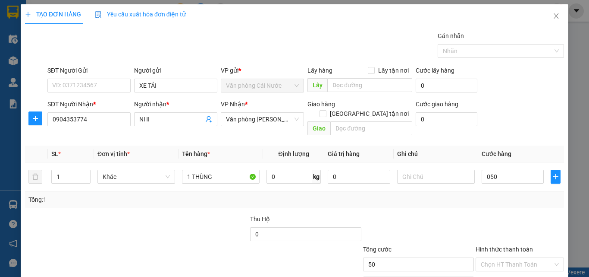
type input "50.000"
click at [498, 195] on div "Tổng: 1" at bounding box center [294, 199] width 532 height 9
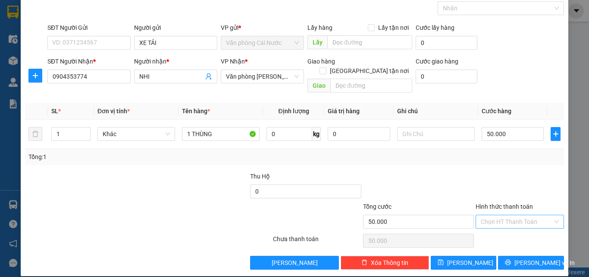
click at [508, 215] on input "Hình thức thanh toán" at bounding box center [517, 221] width 72 height 13
click at [507, 224] on div "Tại văn phòng" at bounding box center [514, 228] width 77 height 9
type input "0"
click at [517, 255] on button "[PERSON_NAME] và In" at bounding box center [531, 262] width 66 height 14
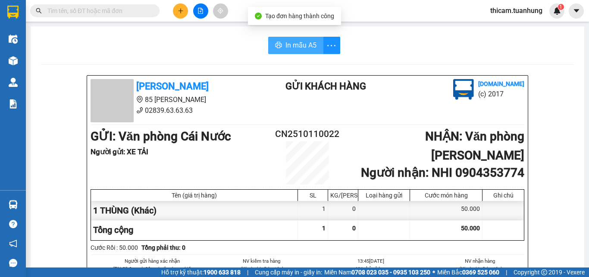
click at [289, 47] on span "In mẫu A5" at bounding box center [301, 45] width 31 height 11
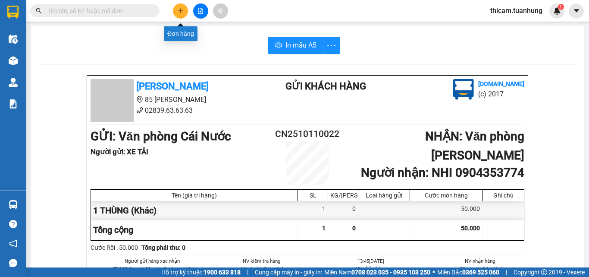
click at [176, 12] on button at bounding box center [180, 10] width 15 height 15
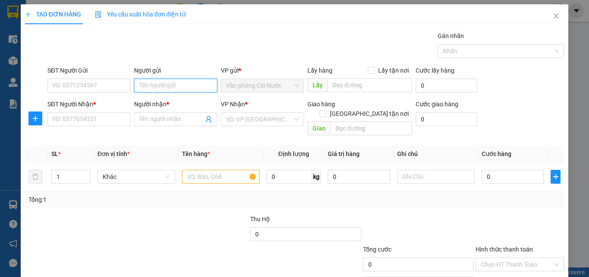
click at [150, 89] on input "Người gửi" at bounding box center [175, 86] width 83 height 14
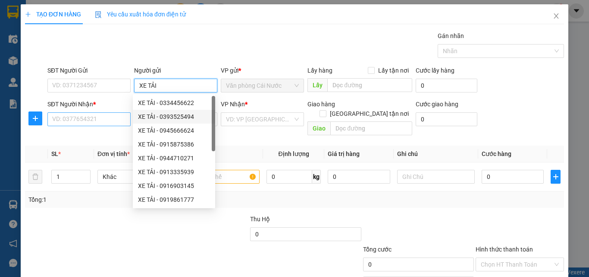
type input "XE TẢI"
click at [119, 119] on input "SĐT Người Nhận *" at bounding box center [88, 119] width 83 height 14
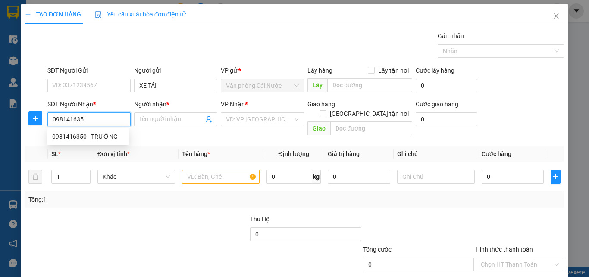
type input "0981416350"
click at [80, 138] on div "0981416350 - TRƯỜNG" at bounding box center [88, 136] width 72 height 9
type input "TRƯỜNG"
type input "0981416350"
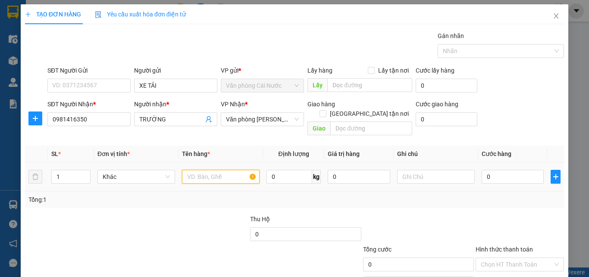
click at [221, 171] on input "text" at bounding box center [221, 177] width 78 height 14
type input "1 THÙNG"
click at [511, 170] on input "0" at bounding box center [513, 177] width 62 height 14
type input "4"
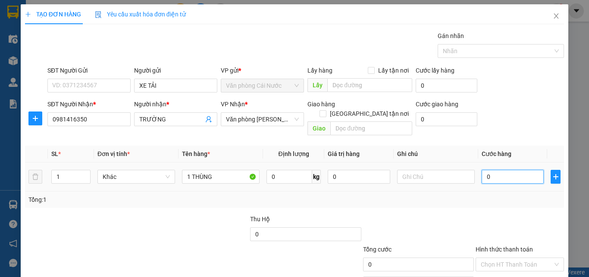
type input "4"
type input "40"
type input "40.000"
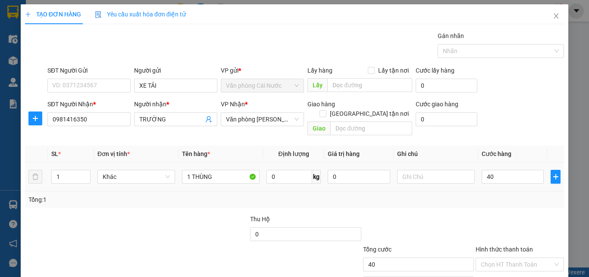
type input "40.000"
click at [511, 176] on td "40.000" at bounding box center [512, 176] width 69 height 29
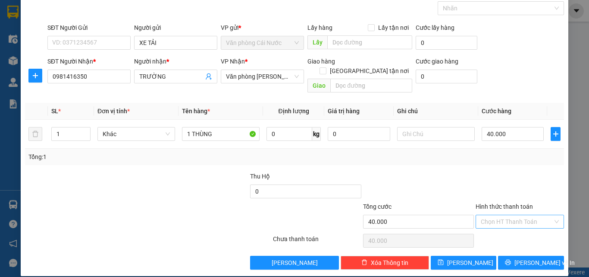
click at [503, 215] on input "Hình thức thanh toán" at bounding box center [517, 221] width 72 height 13
click at [500, 229] on div "Tại văn phòng" at bounding box center [514, 228] width 77 height 9
type input "0"
click at [531, 258] on span "[PERSON_NAME] và In" at bounding box center [545, 262] width 60 height 9
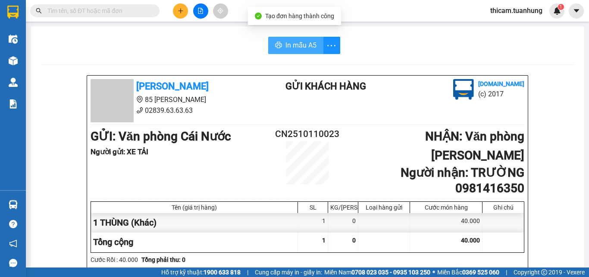
click at [303, 50] on span "In mẫu A5" at bounding box center [301, 45] width 31 height 11
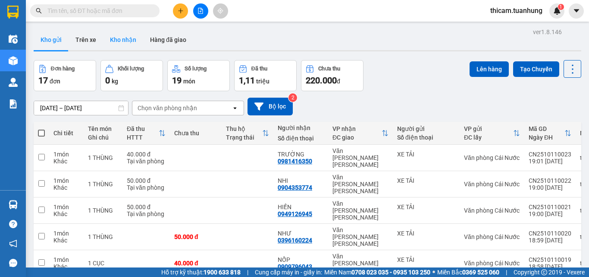
click at [122, 42] on button "Kho nhận" at bounding box center [123, 39] width 40 height 21
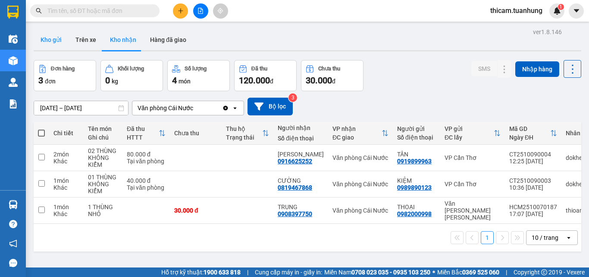
click at [47, 43] on button "Kho gửi" at bounding box center [51, 39] width 35 height 21
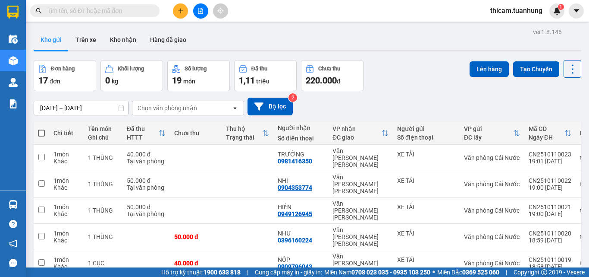
click at [151, 10] on span at bounding box center [153, 10] width 5 height 9
click at [147, 10] on input "text" at bounding box center [98, 10] width 102 height 9
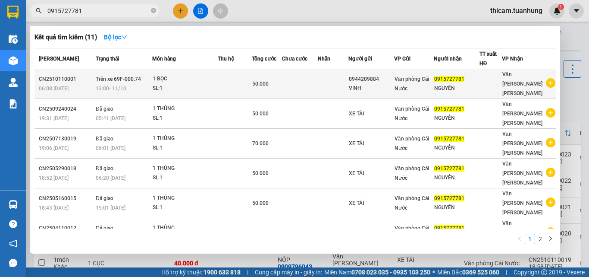
type input "0915727781"
click at [315, 78] on td at bounding box center [300, 84] width 36 height 30
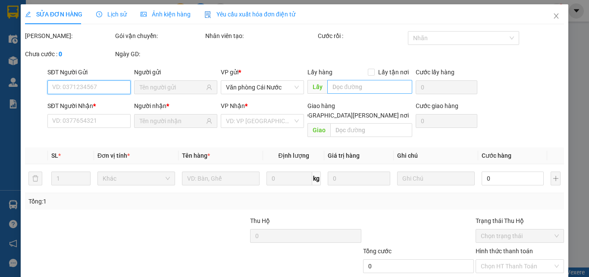
type input "0944209884"
type input "0915727781"
type input "50.000"
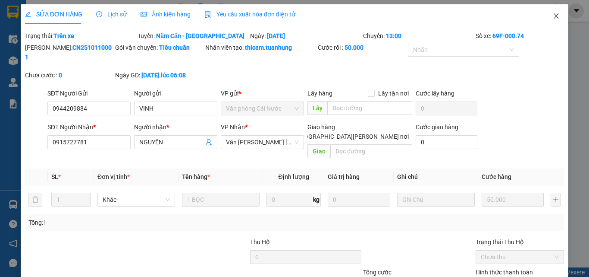
click at [554, 16] on icon "close" at bounding box center [556, 15] width 5 height 5
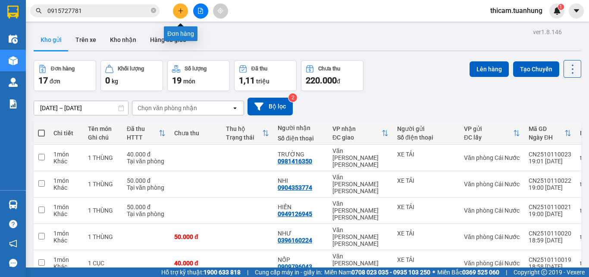
click at [177, 8] on button at bounding box center [180, 10] width 15 height 15
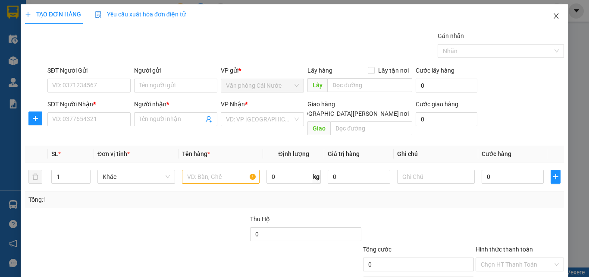
click at [553, 14] on icon "close" at bounding box center [556, 16] width 7 height 7
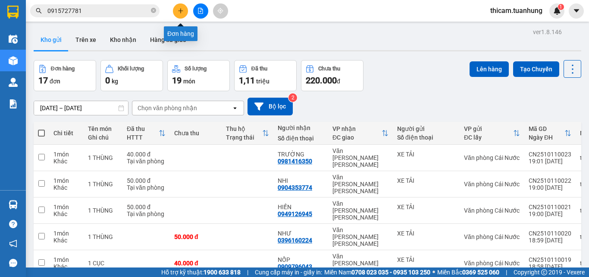
click at [179, 11] on icon "plus" at bounding box center [180, 10] width 5 height 0
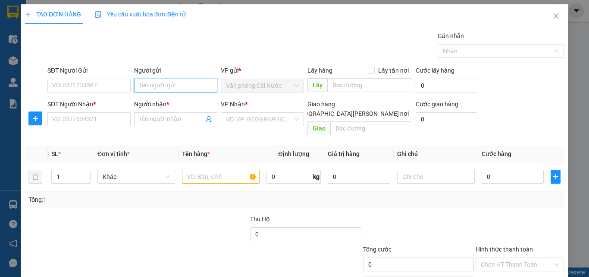
click at [153, 88] on input "Người gửi" at bounding box center [175, 86] width 83 height 14
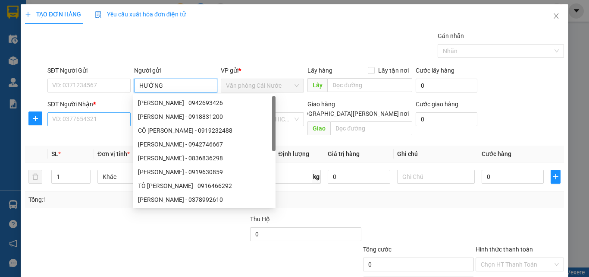
type input "HƯỚNG"
click at [92, 120] on input "SĐT Người Nhận *" at bounding box center [88, 119] width 83 height 14
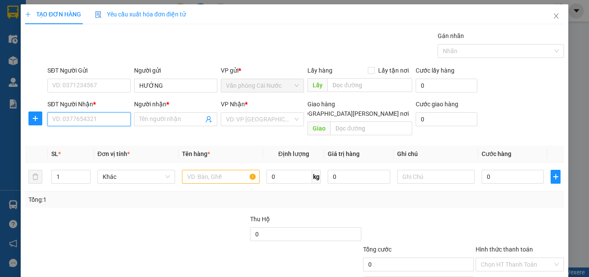
click at [95, 120] on input "SĐT Người Nhận *" at bounding box center [88, 119] width 83 height 14
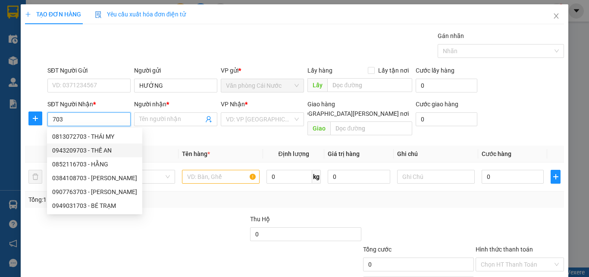
click at [100, 148] on div "0943209703 - THẾ AN" at bounding box center [94, 149] width 85 height 9
type input "0943209703"
type input "THẾ AN"
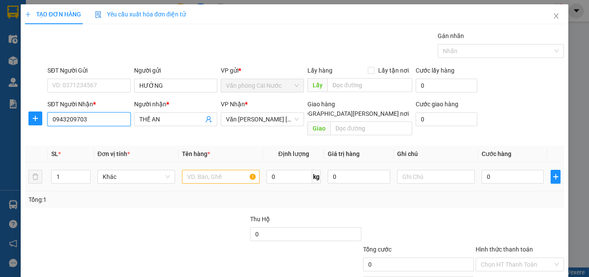
type input "0943209703"
click at [217, 170] on input "text" at bounding box center [221, 177] width 78 height 14
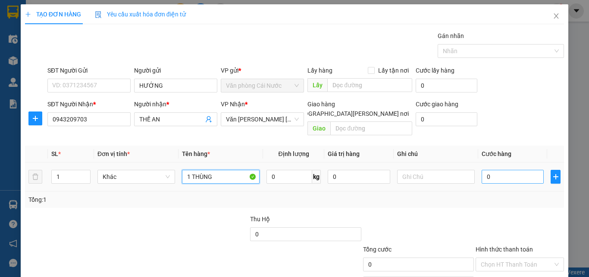
type input "1 THÙNG"
click at [486, 170] on input "0" at bounding box center [513, 177] width 62 height 14
type input "8"
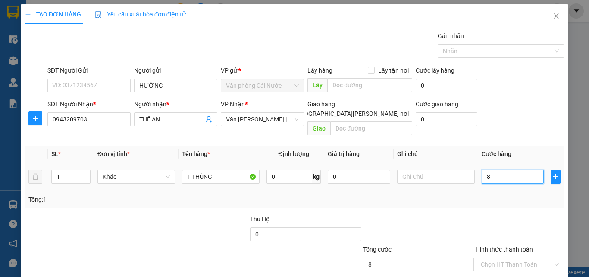
type input "80"
type input "80.000"
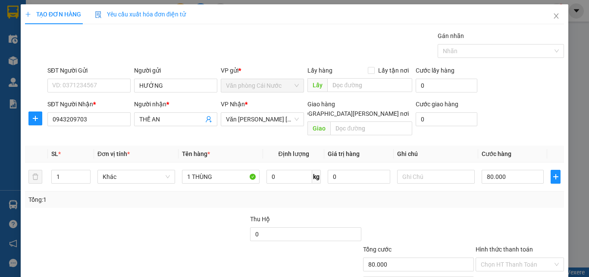
click at [489, 214] on div at bounding box center [520, 229] width 90 height 30
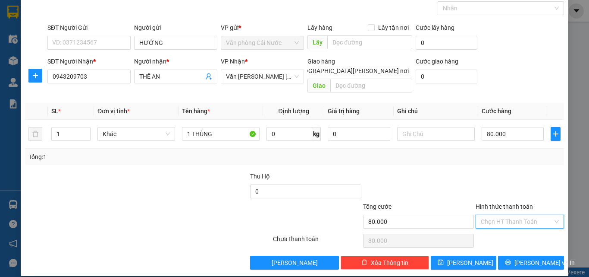
click at [510, 215] on input "Hình thức thanh toán" at bounding box center [517, 221] width 72 height 13
click at [506, 229] on div "Tại văn phòng" at bounding box center [514, 228] width 77 height 9
type input "0"
click at [523, 258] on span "[PERSON_NAME] và In" at bounding box center [545, 262] width 60 height 9
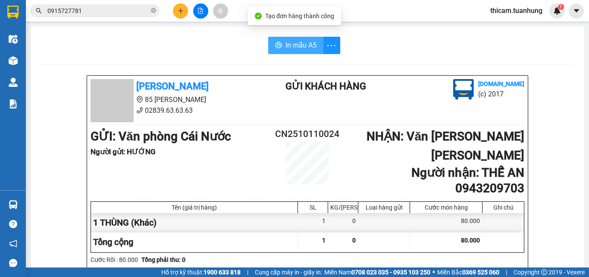
click at [284, 53] on button "In mẫu A5" at bounding box center [295, 45] width 55 height 17
